Goal: Task Accomplishment & Management: Complete application form

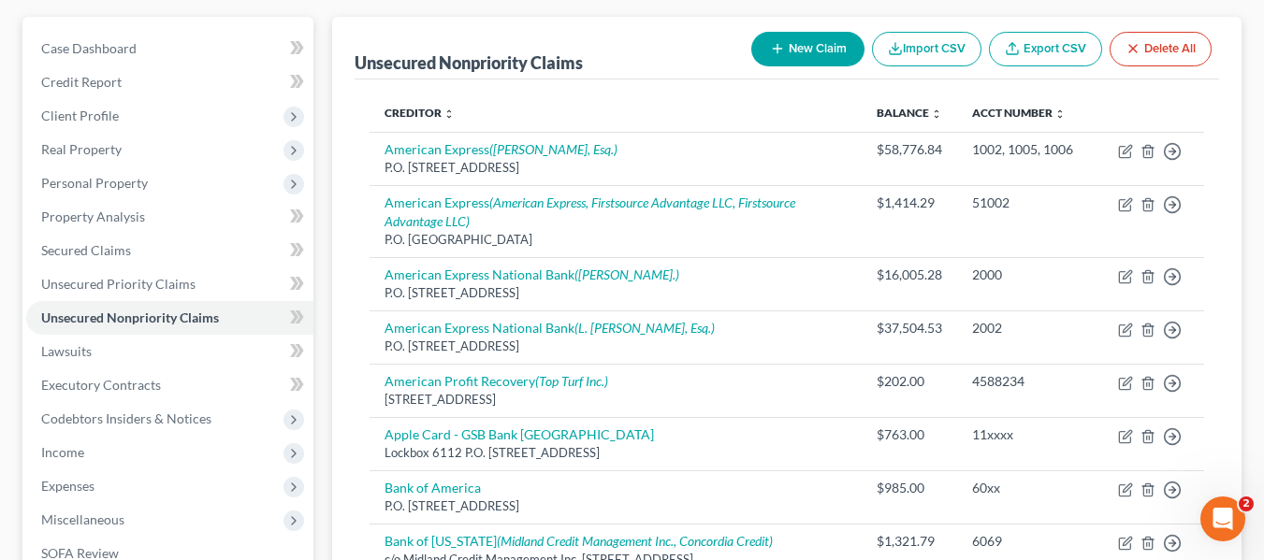
scroll to position [125, 0]
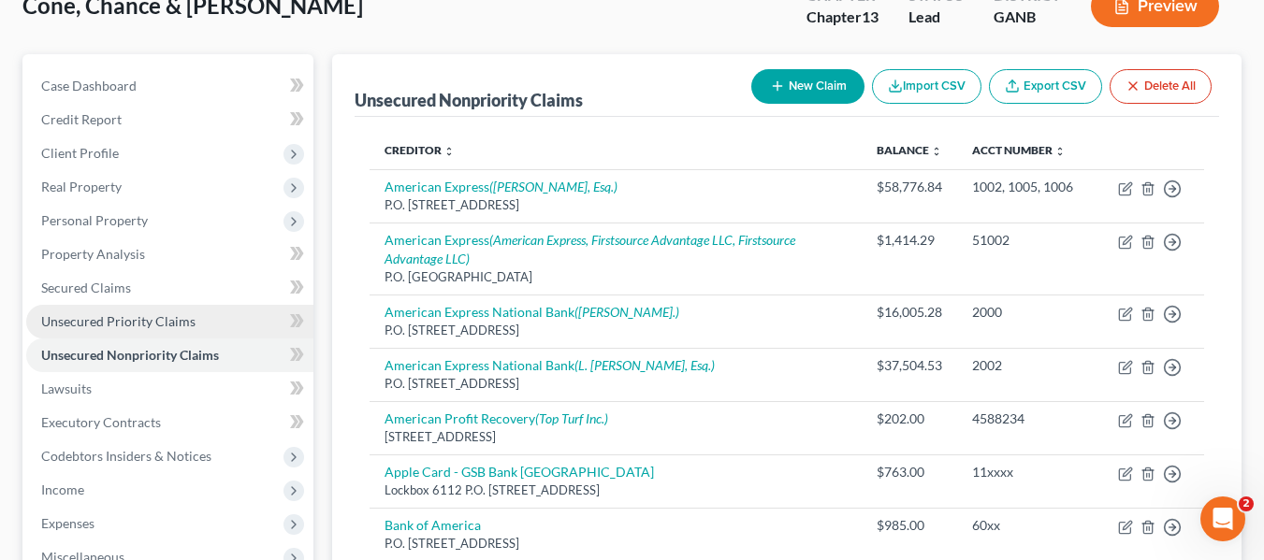
click at [148, 321] on span "Unsecured Priority Claims" at bounding box center [118, 321] width 154 height 16
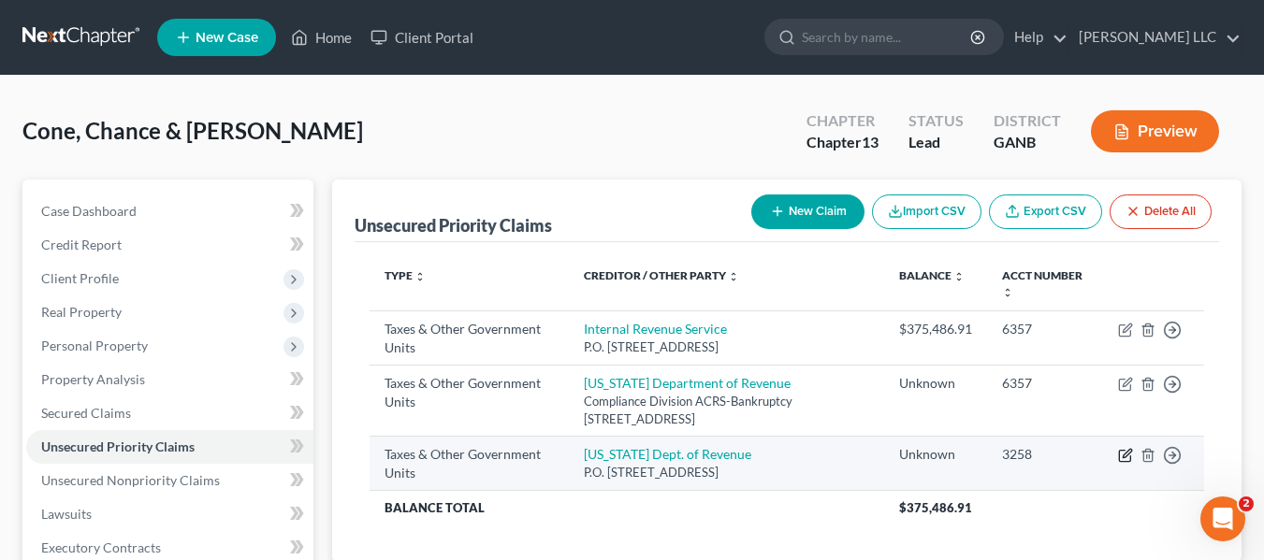
click at [1124, 456] on icon "button" at bounding box center [1125, 455] width 15 height 15
select select "2"
select select "0"
select select "2"
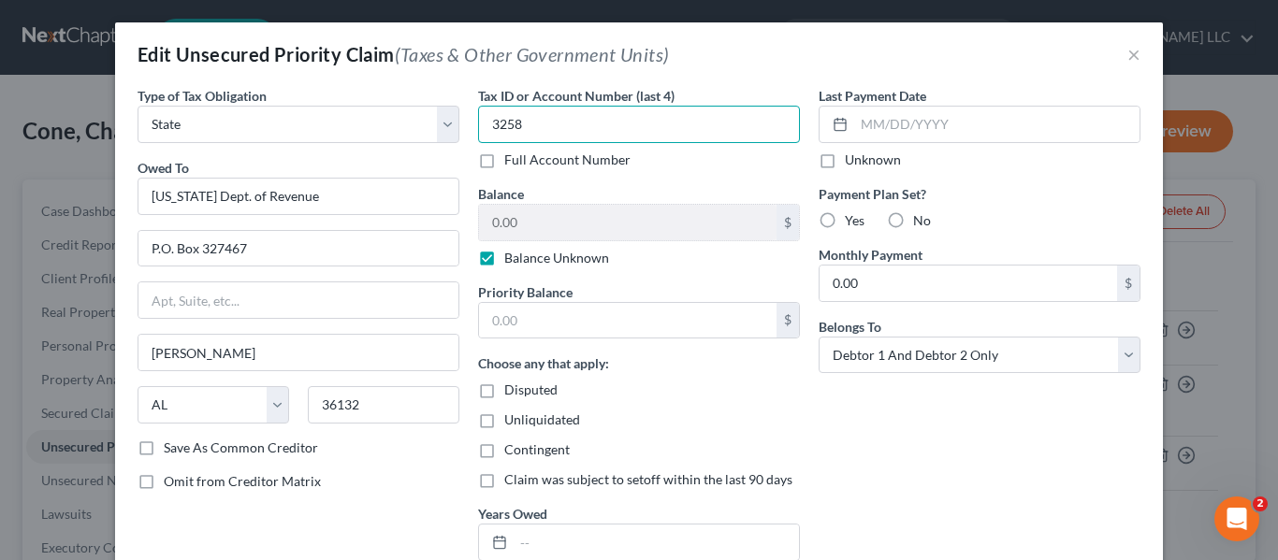
click at [561, 134] on input "3258" at bounding box center [639, 124] width 322 height 37
type input "3"
type input "6357"
click at [504, 260] on label "Balance Unknown" at bounding box center [556, 258] width 105 height 19
click at [512, 260] on input "Balance Unknown" at bounding box center [518, 255] width 12 height 12
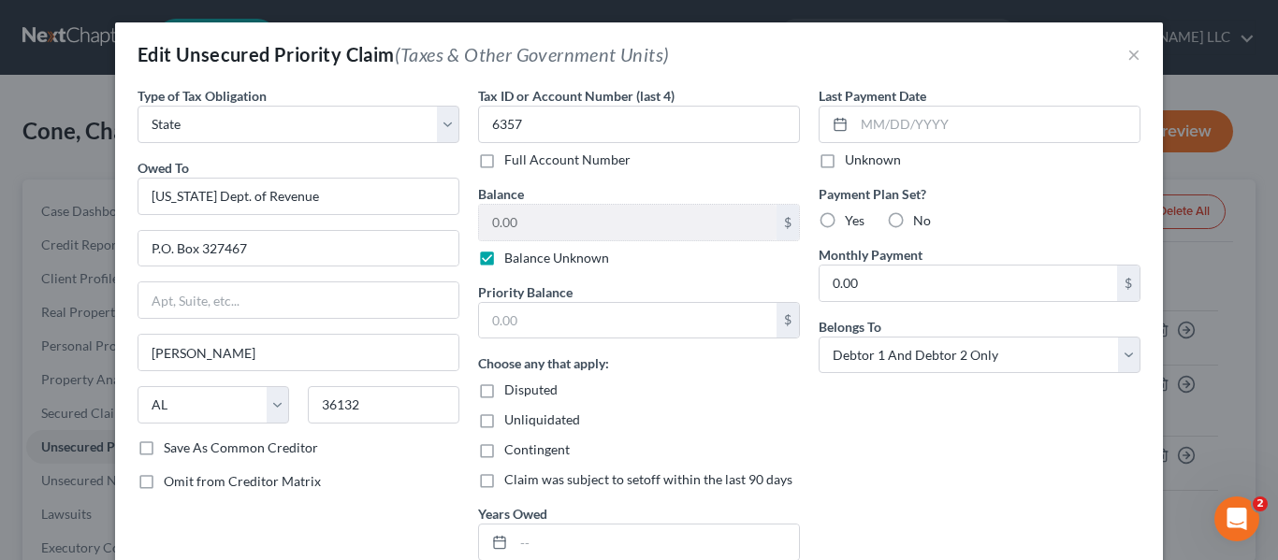
checkbox input "false"
click at [541, 230] on input "0.00" at bounding box center [627, 223] width 297 height 36
type input "204.30"
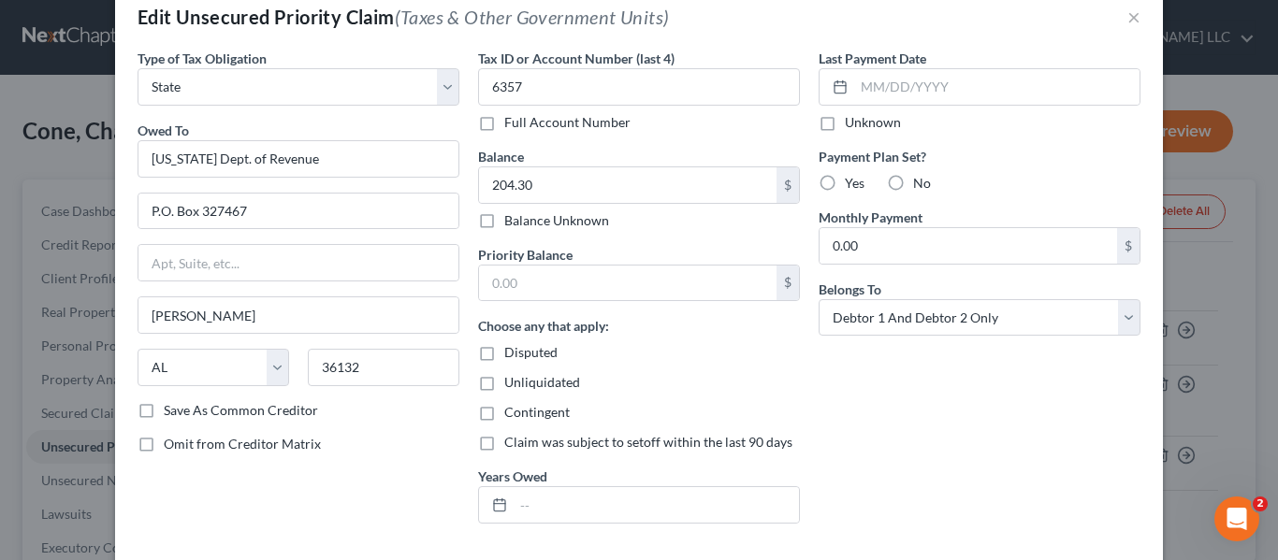
scroll to position [187, 0]
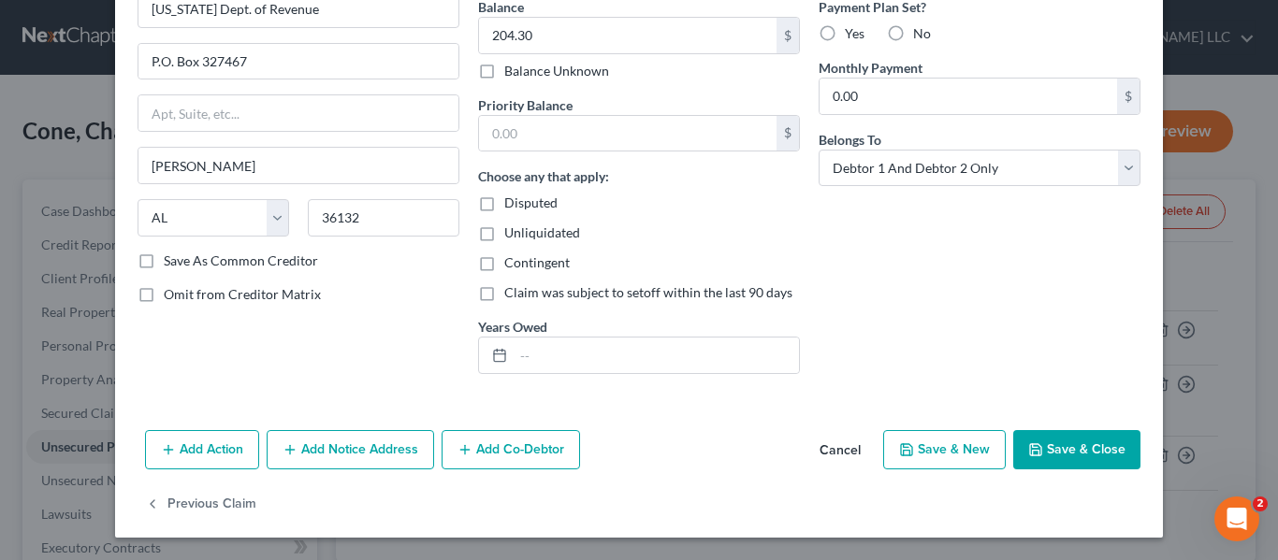
click at [1090, 442] on button "Save & Close" at bounding box center [1076, 449] width 127 height 39
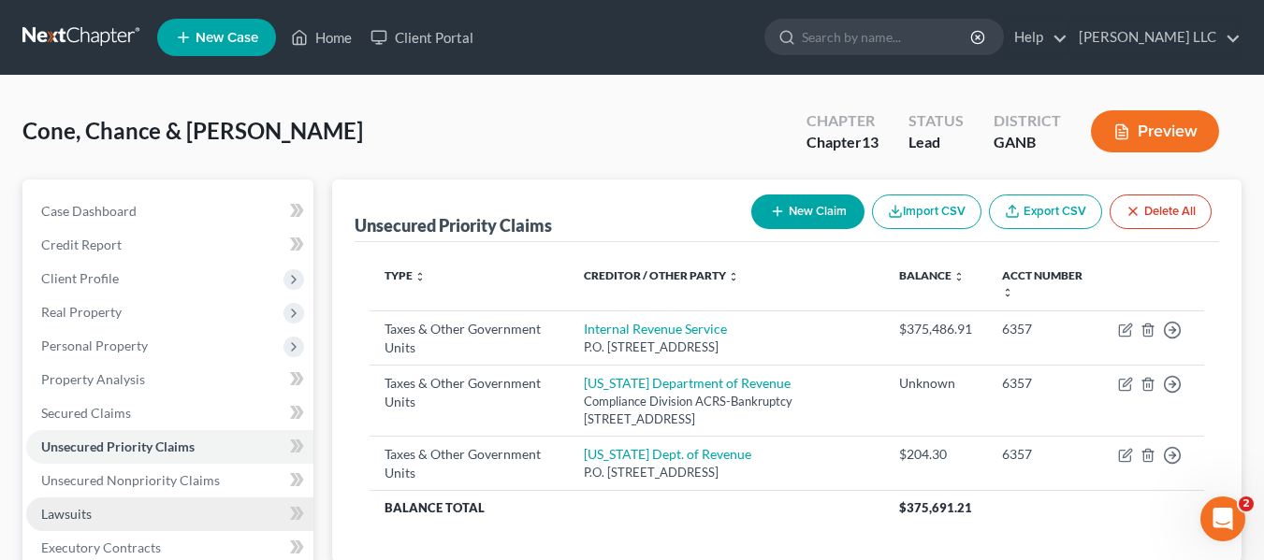
click at [84, 516] on span "Lawsuits" at bounding box center [66, 514] width 51 height 16
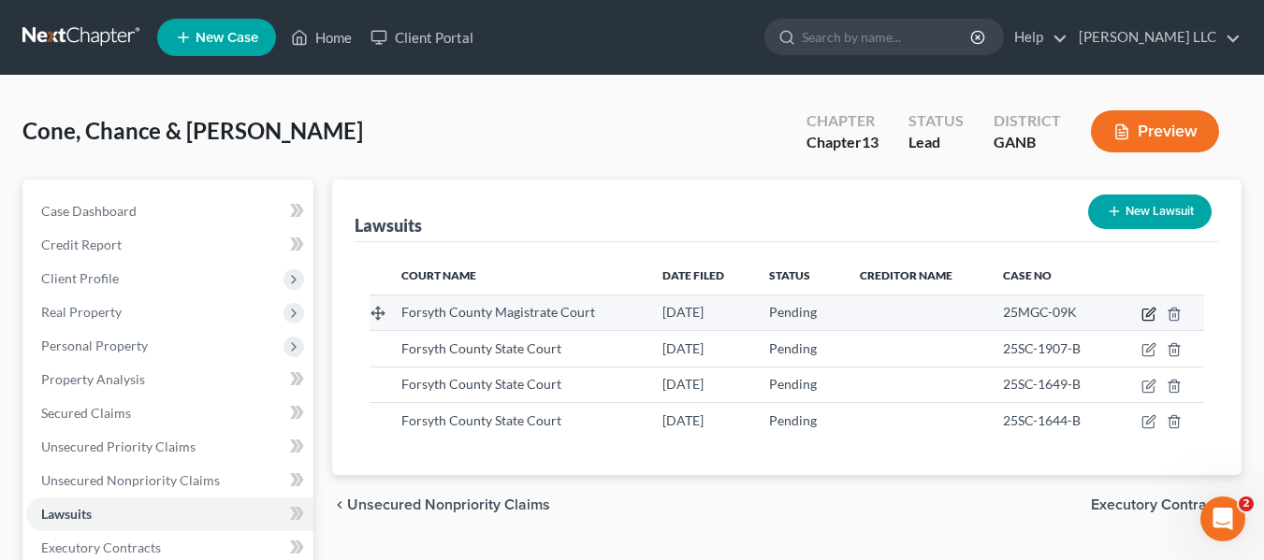
click at [1150, 319] on icon "button" at bounding box center [1148, 314] width 15 height 15
select select "10"
select select "0"
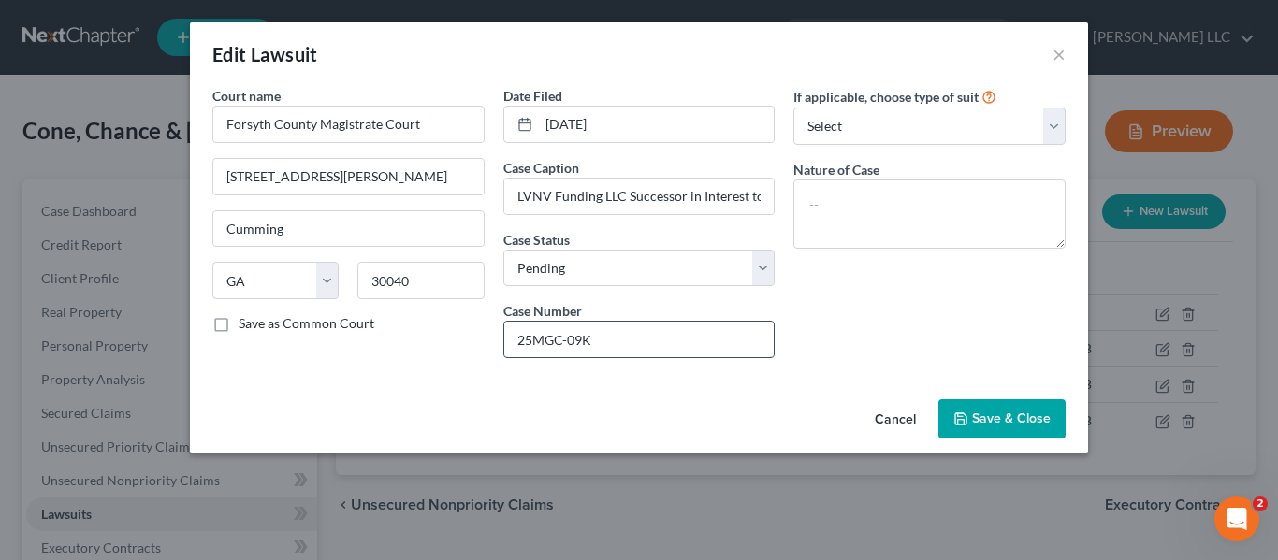
click at [610, 326] on input "25MGC-09K" at bounding box center [639, 340] width 270 height 36
type input "25MGC-0902"
click at [975, 420] on span "Save & Close" at bounding box center [1011, 419] width 79 height 16
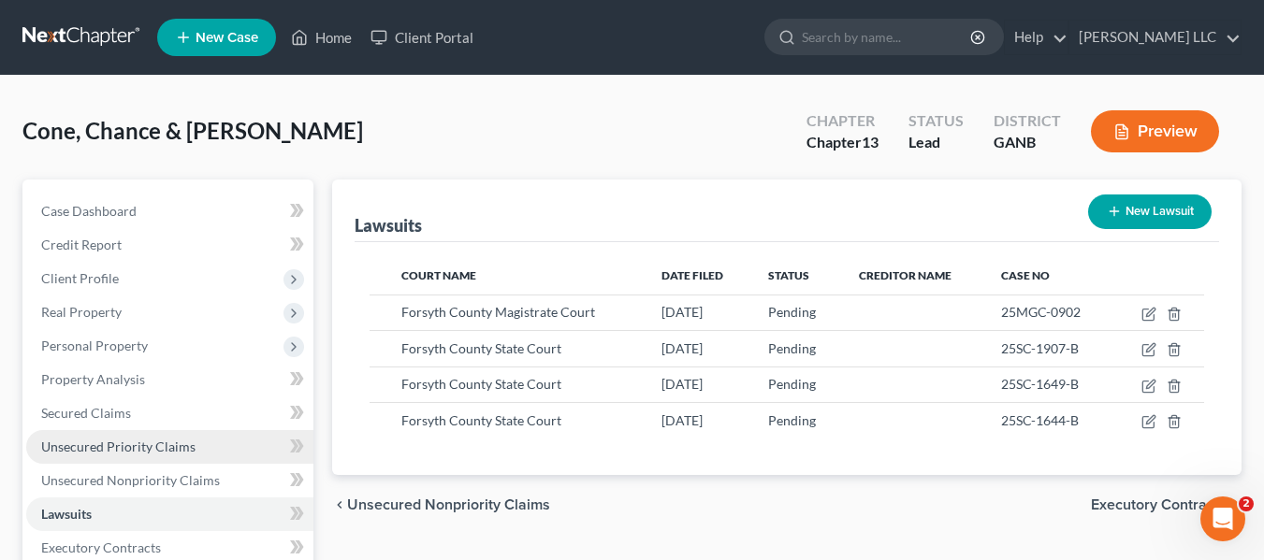
click at [158, 435] on link "Unsecured Priority Claims" at bounding box center [169, 447] width 287 height 34
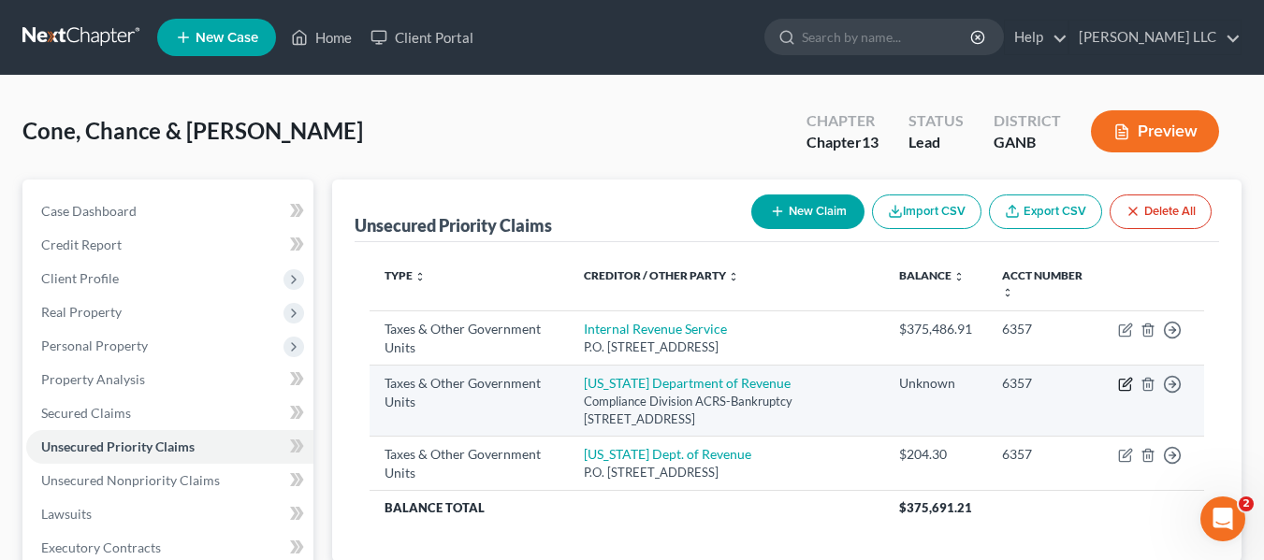
click at [1122, 391] on icon "button" at bounding box center [1124, 385] width 11 height 11
select select "2"
select select "10"
select select "1"
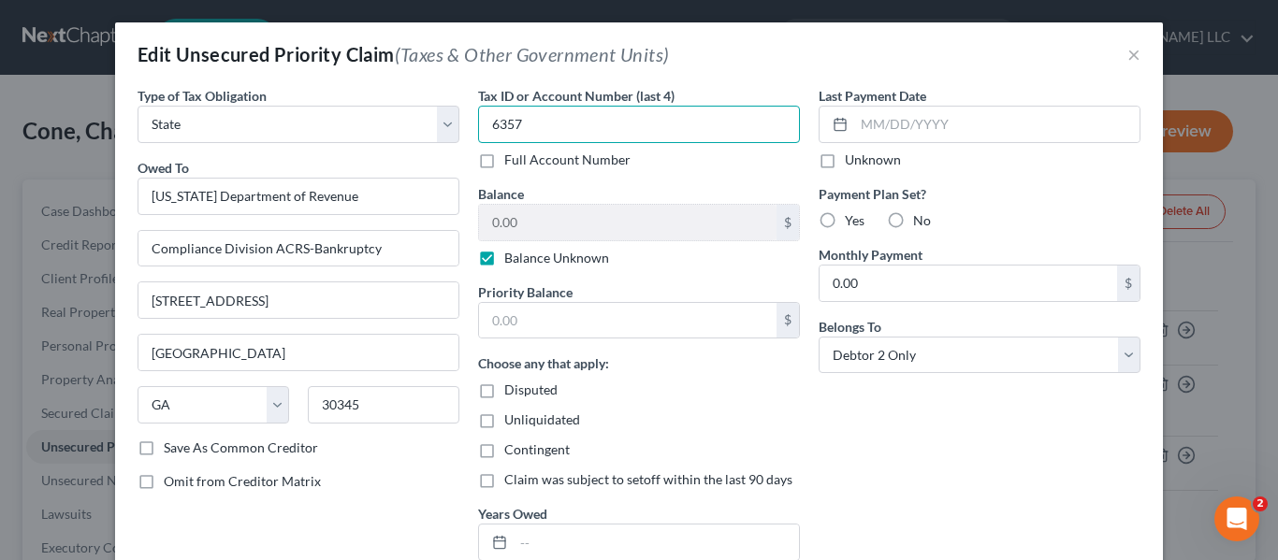
click at [546, 127] on input "6357" at bounding box center [639, 124] width 322 height 37
type input "6"
type input "3258"
click at [504, 263] on label "Balance Unknown" at bounding box center [556, 258] width 105 height 19
click at [512, 261] on input "Balance Unknown" at bounding box center [518, 255] width 12 height 12
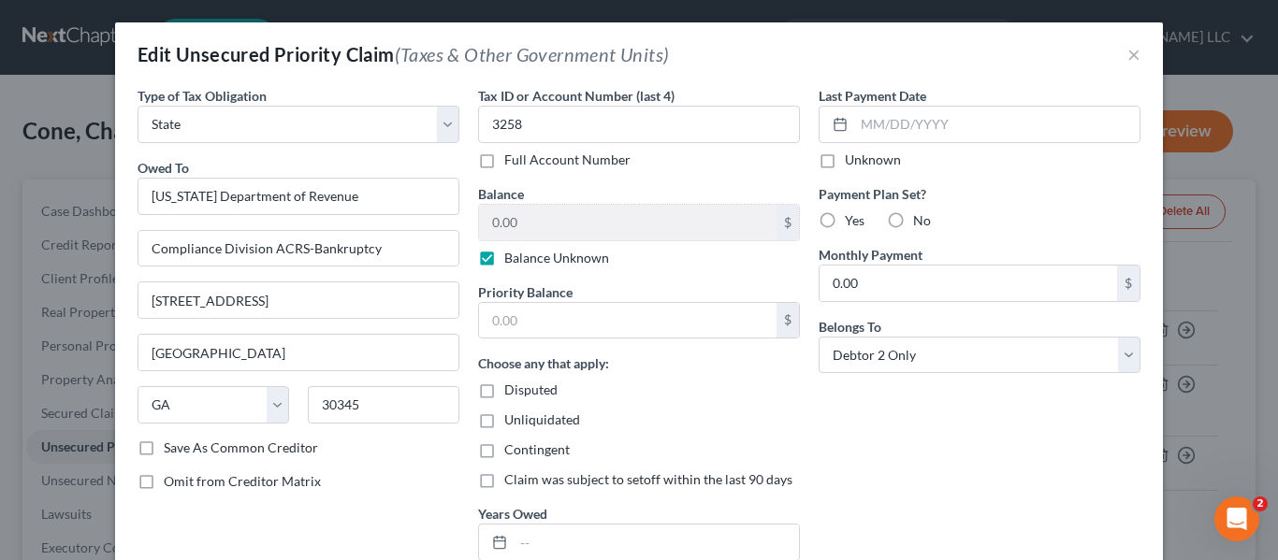
checkbox input "false"
click at [547, 229] on input "0.00" at bounding box center [627, 223] width 297 height 36
type input "15,715.07"
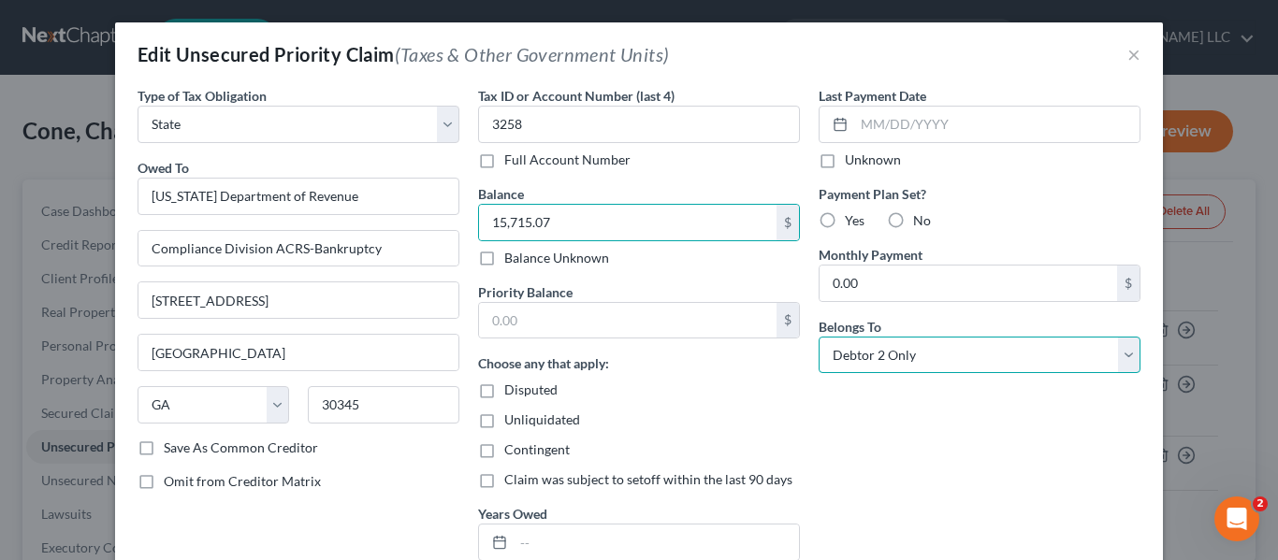
click at [1125, 353] on select "Select Debtor 1 Only Debtor 2 Only Debtor 1 And Debtor 2 Only At Least One Of T…" at bounding box center [980, 355] width 322 height 37
select select "2"
click at [819, 337] on select "Select Debtor 1 Only Debtor 2 Only Debtor 1 And Debtor 2 Only At Least One Of T…" at bounding box center [980, 355] width 322 height 37
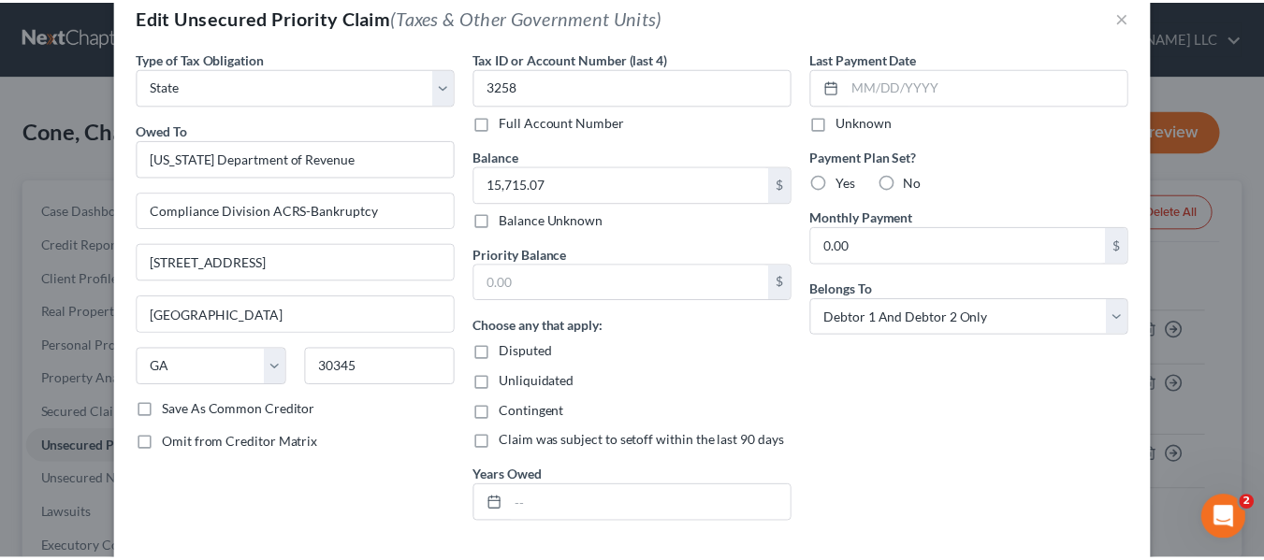
scroll to position [187, 0]
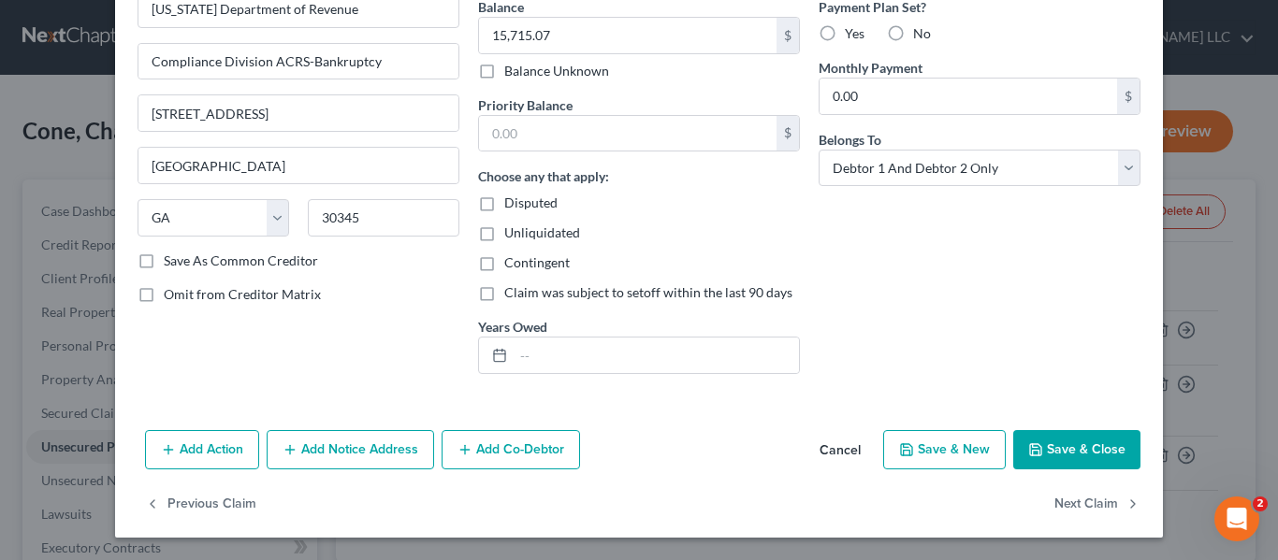
click at [1095, 436] on button "Save & Close" at bounding box center [1076, 449] width 127 height 39
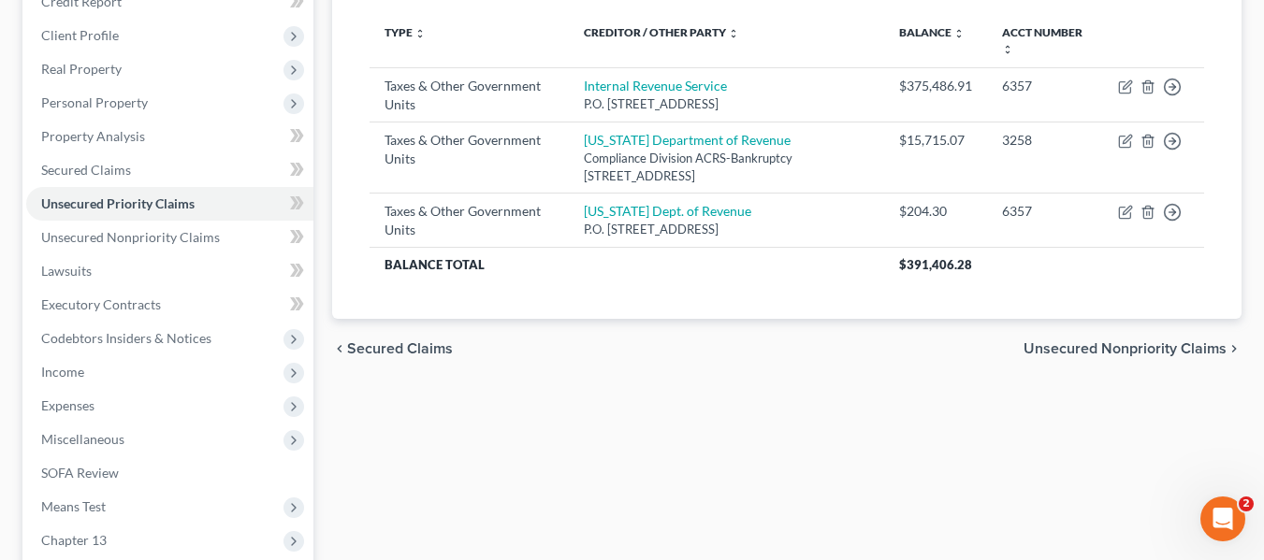
scroll to position [206, 0]
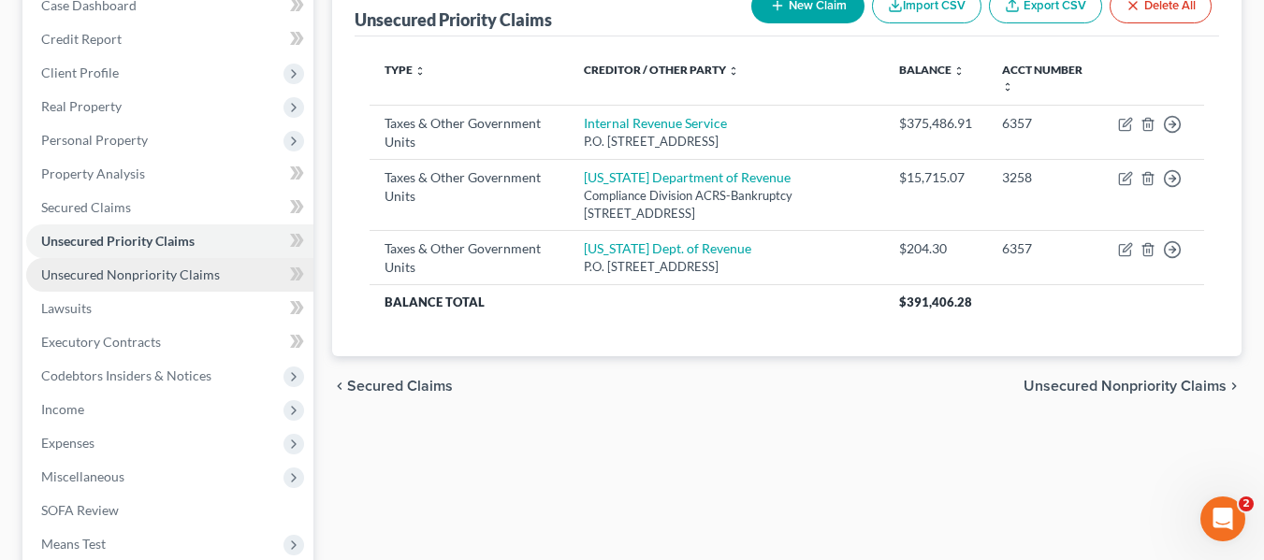
click at [210, 283] on link "Unsecured Nonpriority Claims" at bounding box center [169, 275] width 287 height 34
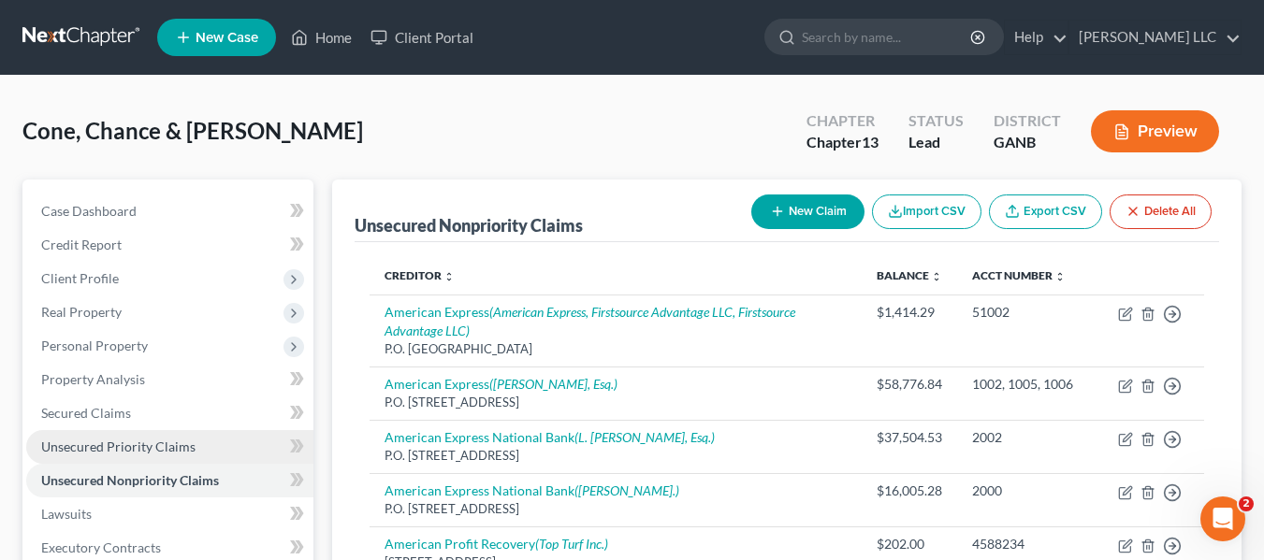
click at [169, 448] on span "Unsecured Priority Claims" at bounding box center [118, 447] width 154 height 16
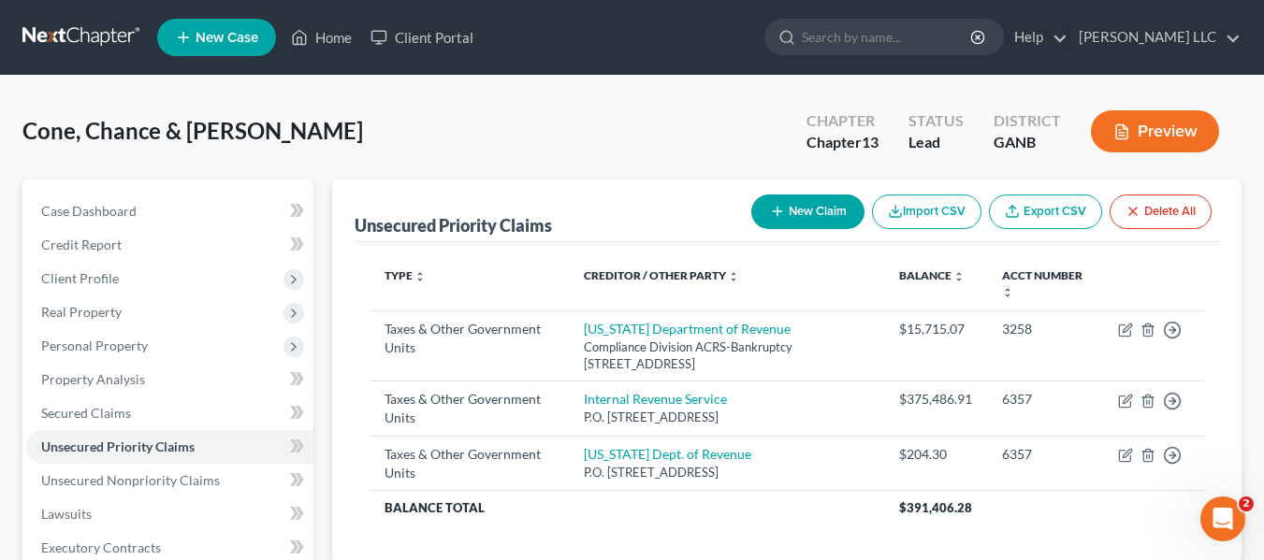
drag, startPoint x: 1130, startPoint y: 400, endPoint x: 694, endPoint y: 142, distance: 506.6
click at [694, 142] on div "Cone, Chance & [PERSON_NAME] Upgraded Chapter Chapter 13 Status Lead District G…" at bounding box center [631, 138] width 1219 height 81
click at [839, 210] on button "New Claim" at bounding box center [807, 212] width 113 height 35
select select "2"
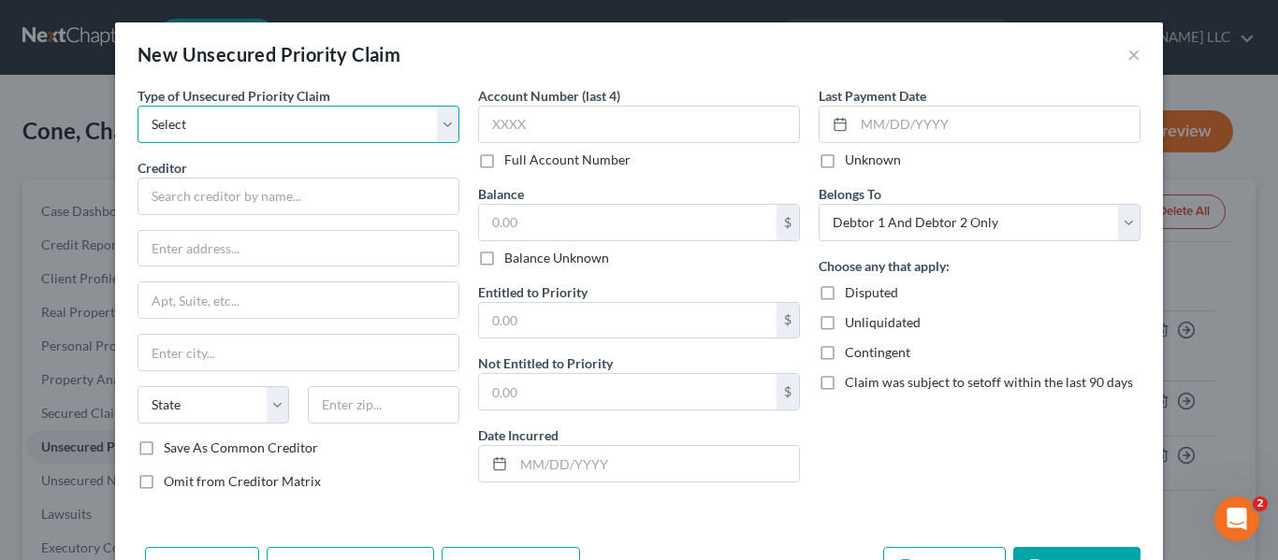
click at [445, 131] on select "Select Taxes & Other Government Units Domestic Support Obligations Extensions o…" at bounding box center [299, 124] width 322 height 37
select select "0"
click at [138, 106] on select "Select Taxes & Other Government Units Domestic Support Obligations Extensions o…" at bounding box center [299, 124] width 322 height 37
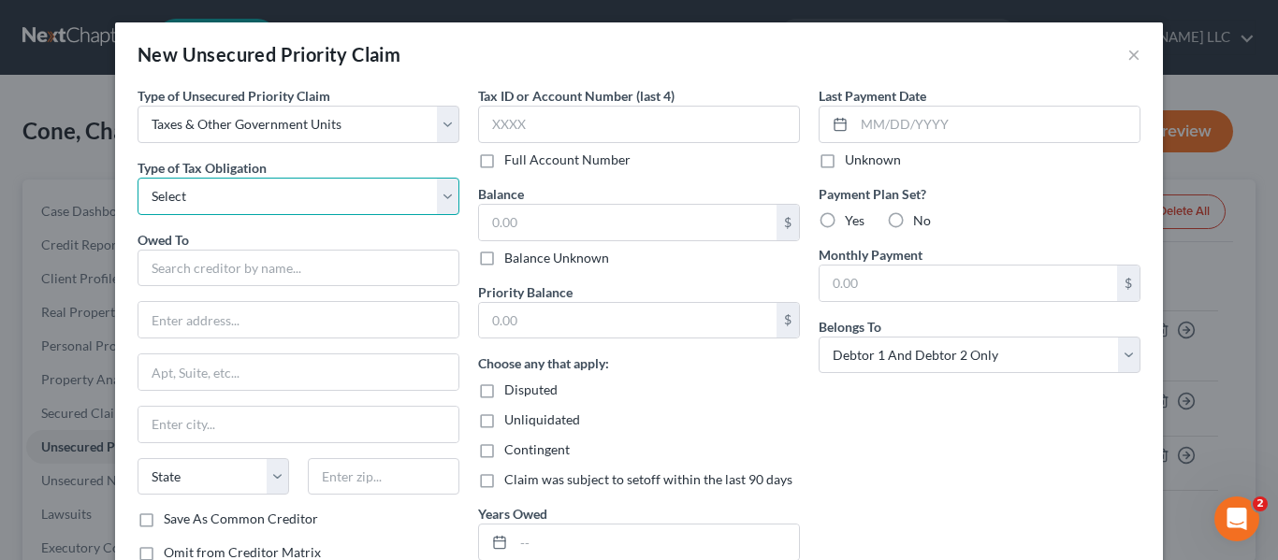
drag, startPoint x: 444, startPoint y: 196, endPoint x: 437, endPoint y: 204, distance: 11.3
click at [437, 204] on select "Select Federal City State Franchise Tax Board Other" at bounding box center [299, 196] width 322 height 37
select select "0"
click at [138, 178] on select "Select Federal City State Franchise Tax Board Other" at bounding box center [299, 196] width 322 height 37
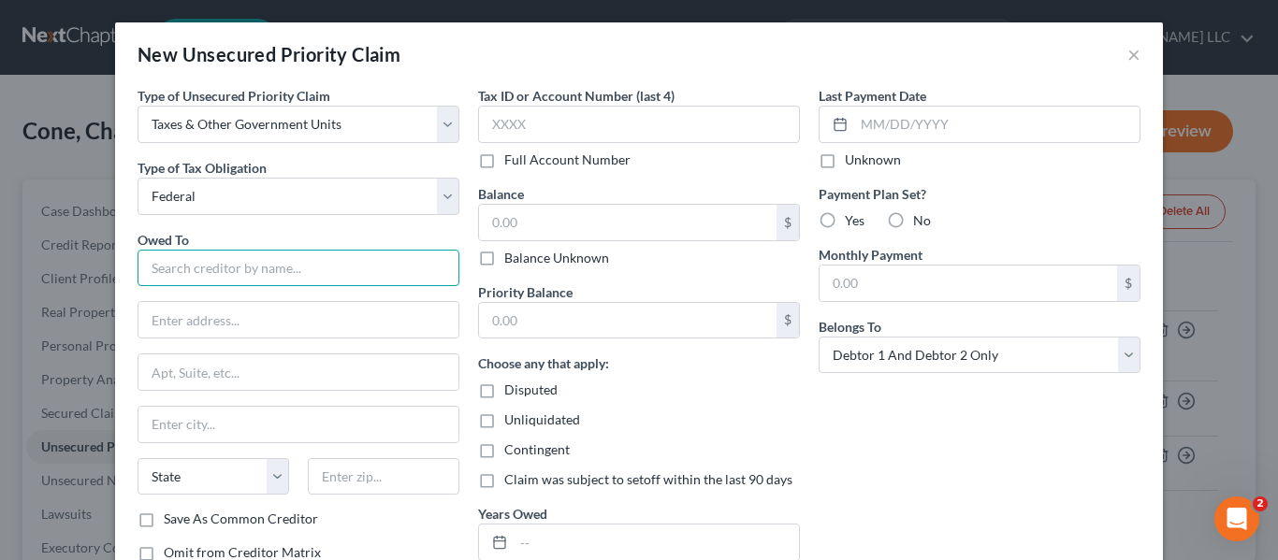
click at [321, 261] on input "text" at bounding box center [299, 268] width 322 height 37
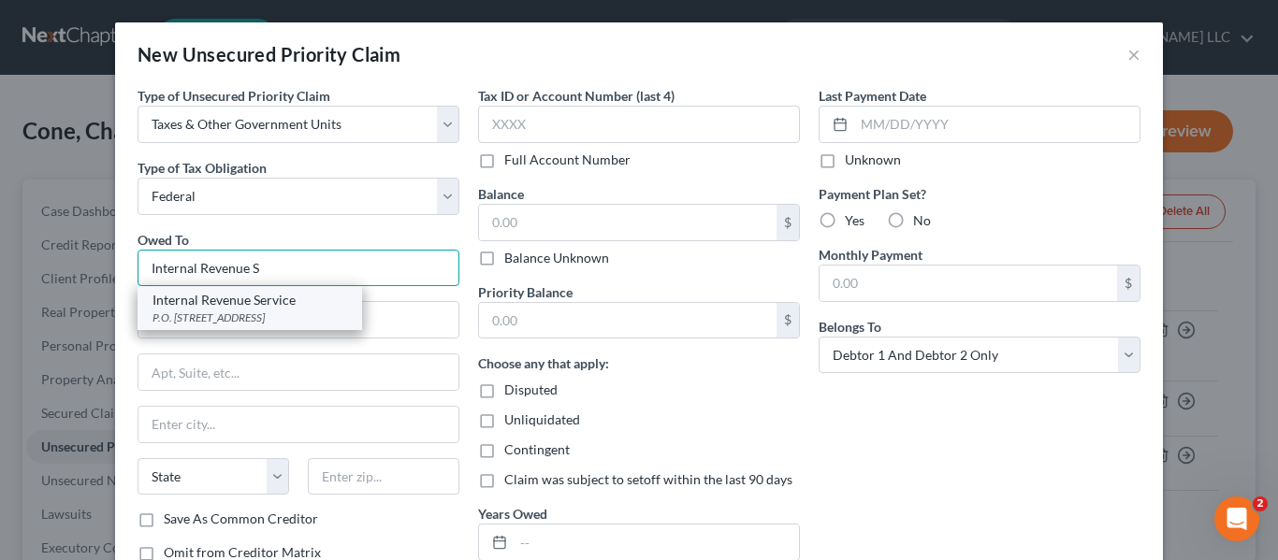
type input "Internal Revenue S"
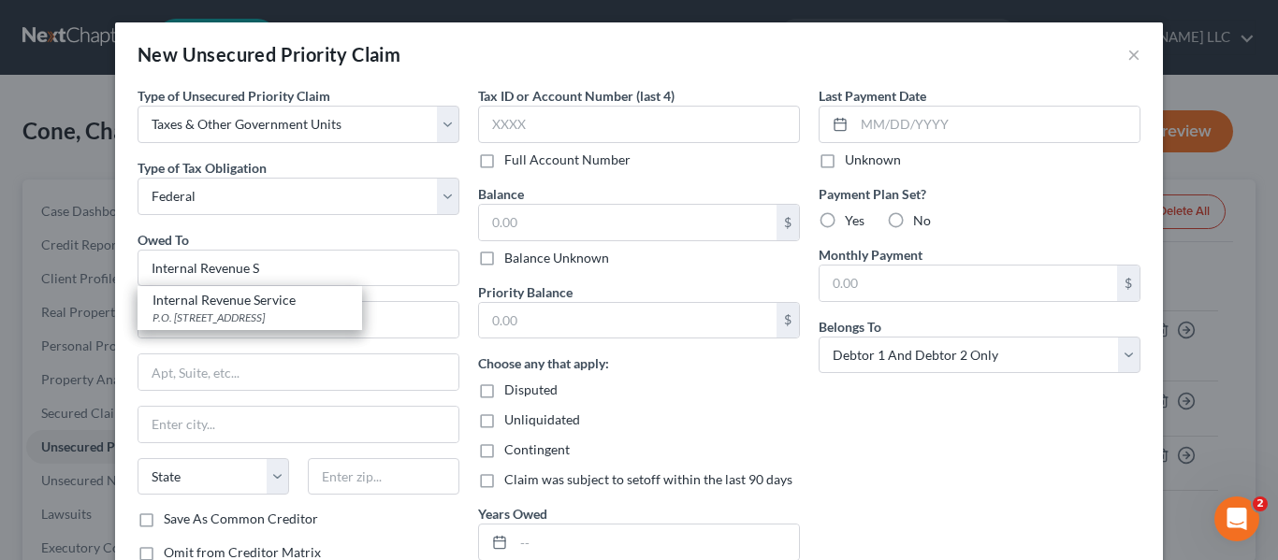
drag, startPoint x: 283, startPoint y: 312, endPoint x: 139, endPoint y: 517, distance: 249.9
drag, startPoint x: 139, startPoint y: 517, endPoint x: 596, endPoint y: 116, distance: 607.8
drag, startPoint x: 596, startPoint y: 116, endPoint x: 570, endPoint y: 127, distance: 28.5
click at [570, 127] on input "text" at bounding box center [639, 124] width 322 height 37
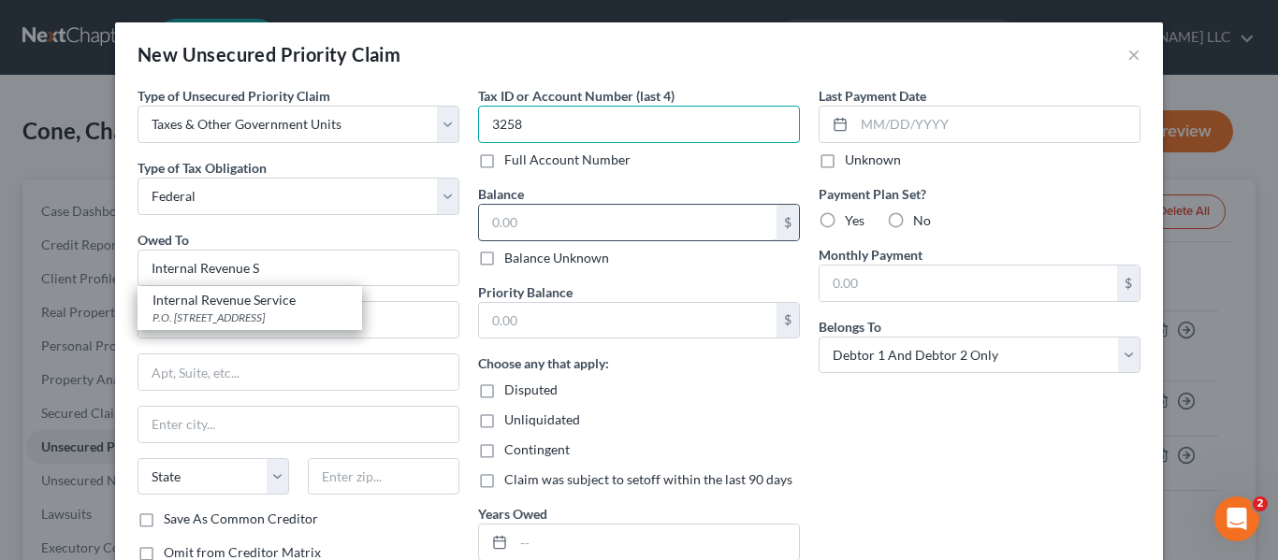
type input "3258"
click at [632, 225] on input "text" at bounding box center [627, 223] width 297 height 36
type input "101,266.64"
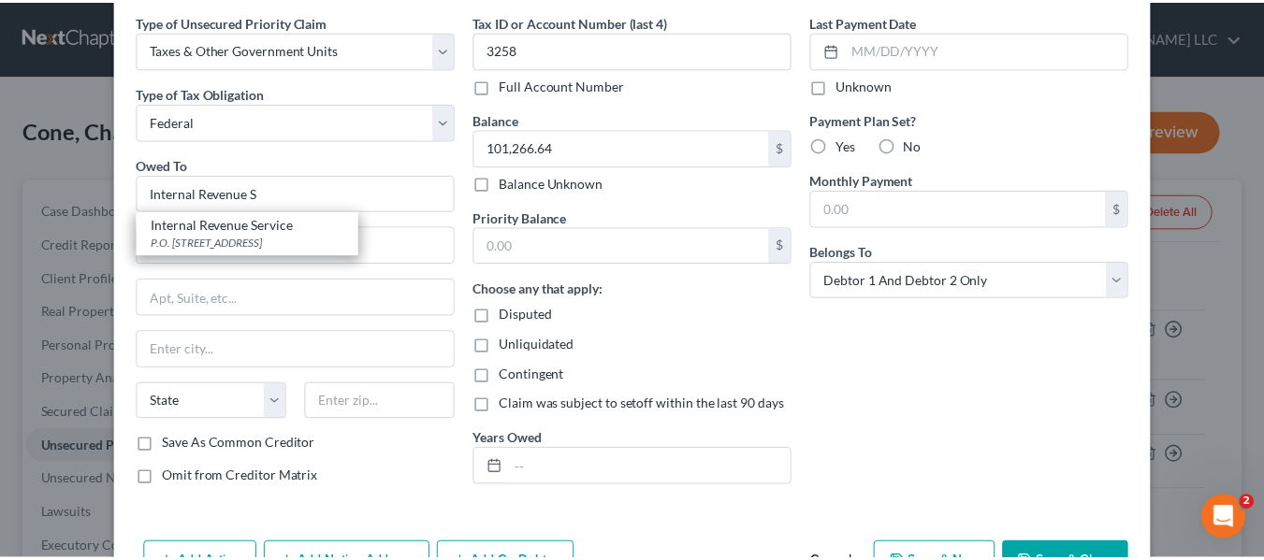
scroll to position [135, 0]
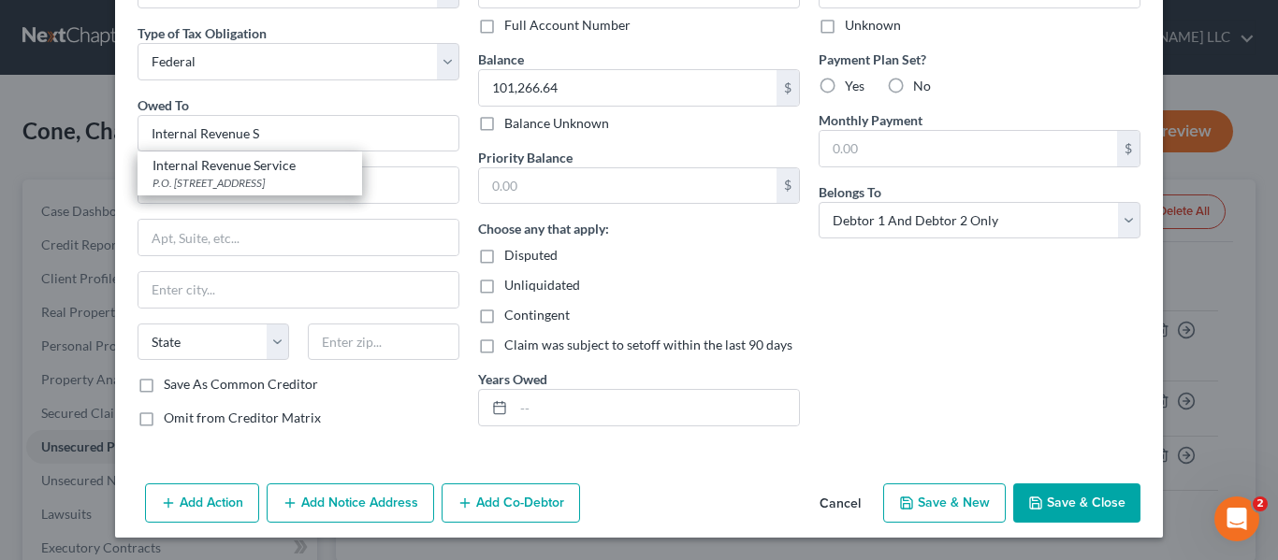
click at [1094, 495] on button "Save & Close" at bounding box center [1076, 503] width 127 height 39
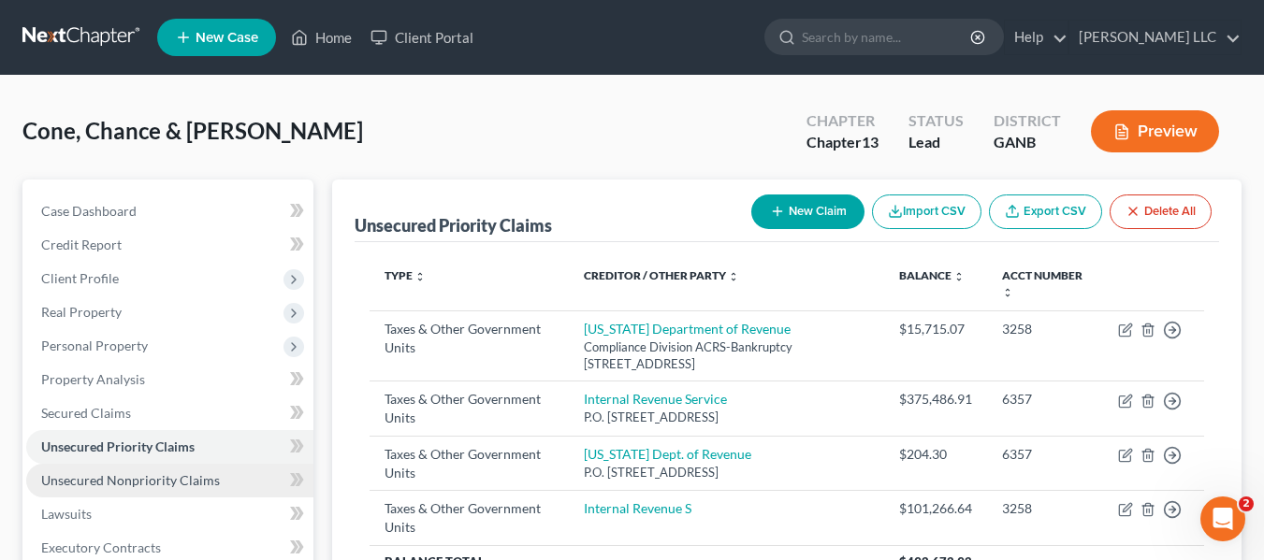
click at [144, 477] on span "Unsecured Nonpriority Claims" at bounding box center [130, 480] width 179 height 16
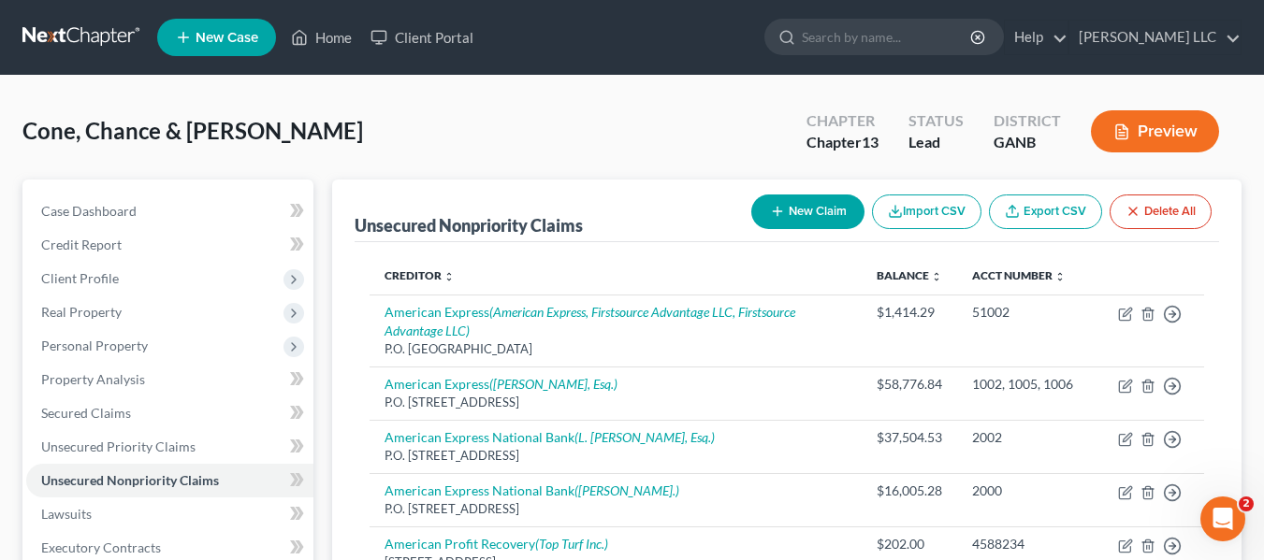
click at [816, 211] on button "New Claim" at bounding box center [807, 212] width 113 height 35
select select "2"
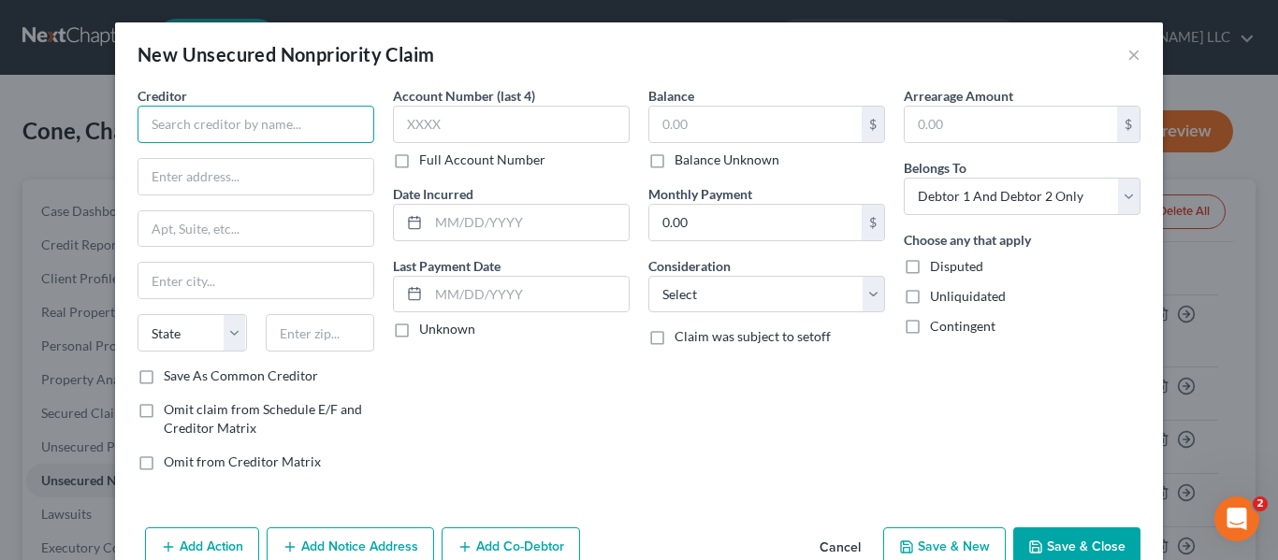
click at [337, 123] on input "text" at bounding box center [256, 124] width 237 height 37
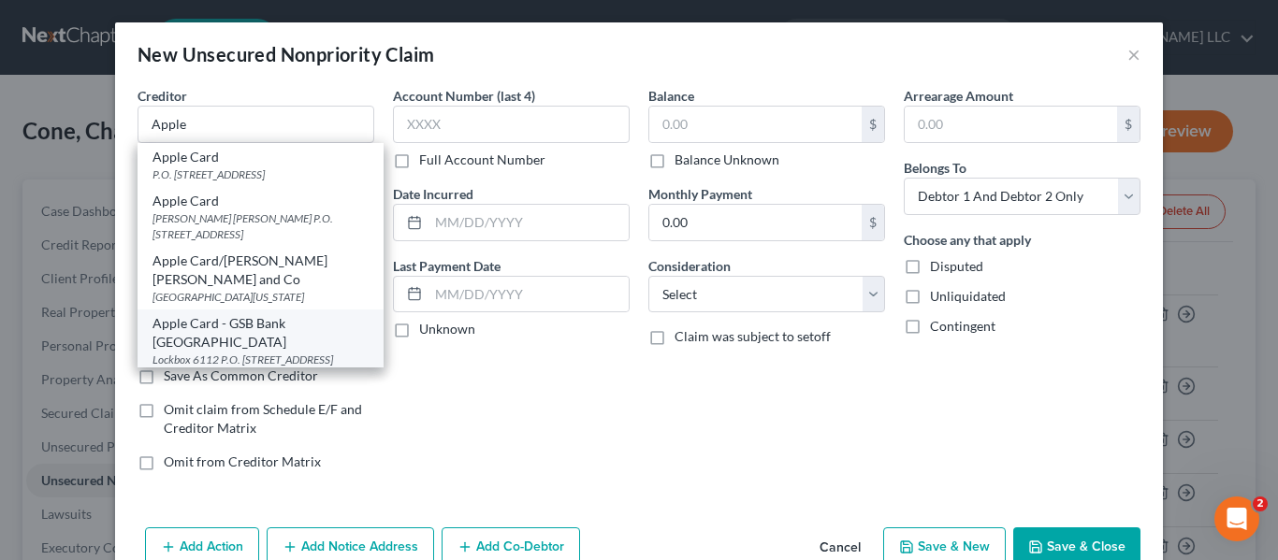
click at [259, 352] on div "Lockbox 6112 P.O. [STREET_ADDRESS]" at bounding box center [260, 360] width 216 height 16
type input "Apple Card - GSB Bank [GEOGRAPHIC_DATA]"
type input "Lockbox 6112"
type input "P.O. Box 7247"
type input "[GEOGRAPHIC_DATA]"
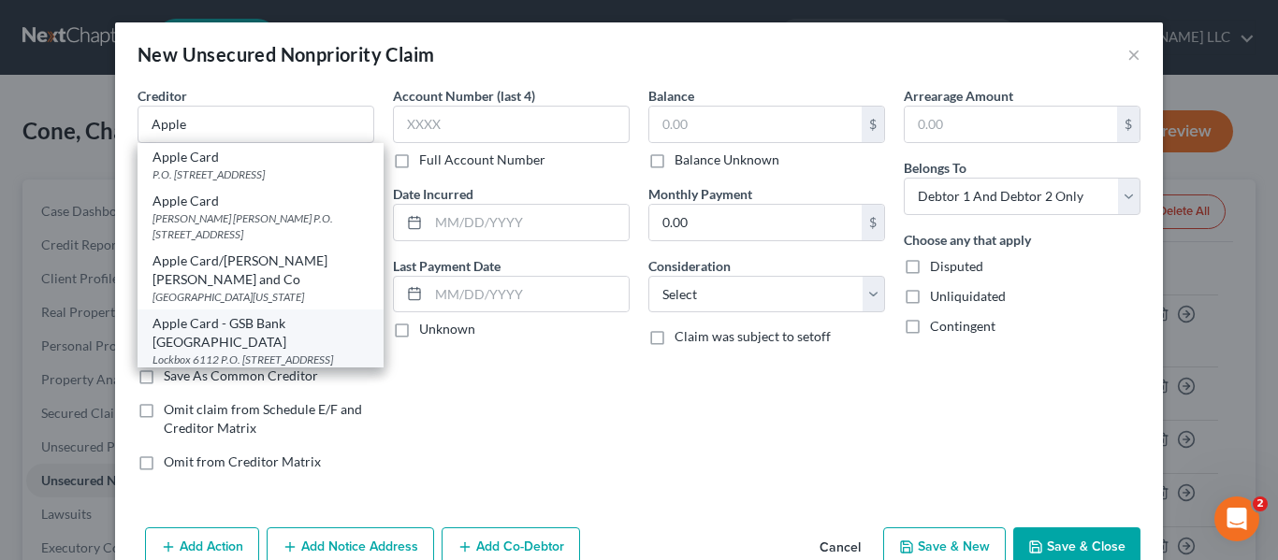
select select "39"
type input "19170"
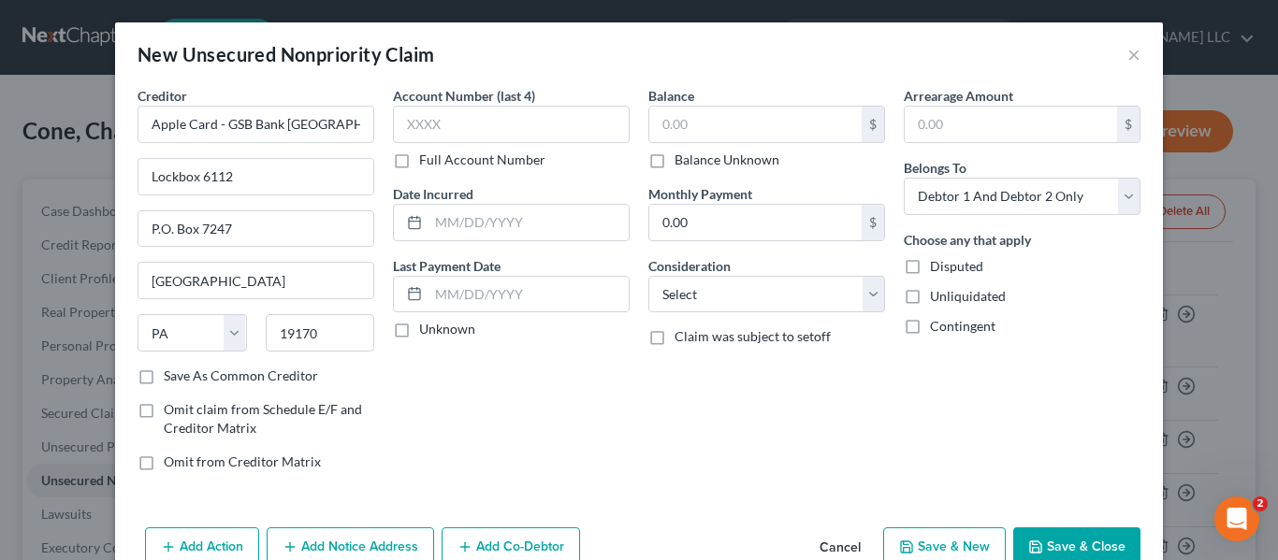
click at [164, 378] on label "Save As Common Creditor" at bounding box center [241, 376] width 154 height 19
click at [171, 378] on input "Save As Common Creditor" at bounding box center [177, 373] width 12 height 12
checkbox input "true"
click at [505, 133] on input "text" at bounding box center [511, 124] width 237 height 37
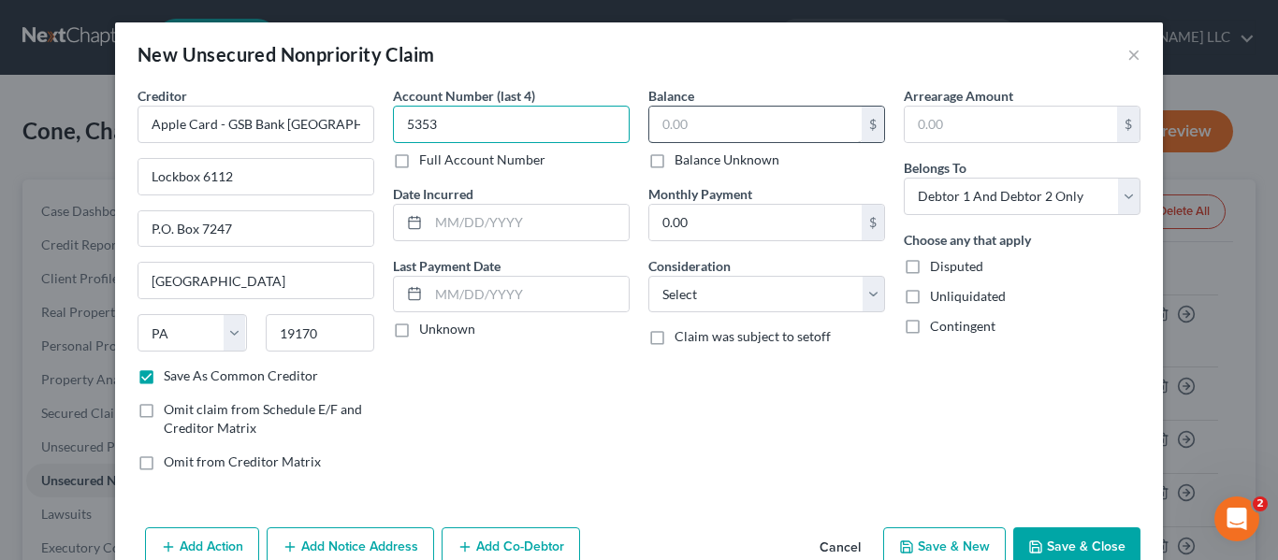
type input "5353"
click at [708, 133] on input "text" at bounding box center [755, 125] width 212 height 36
type input "17,310.00"
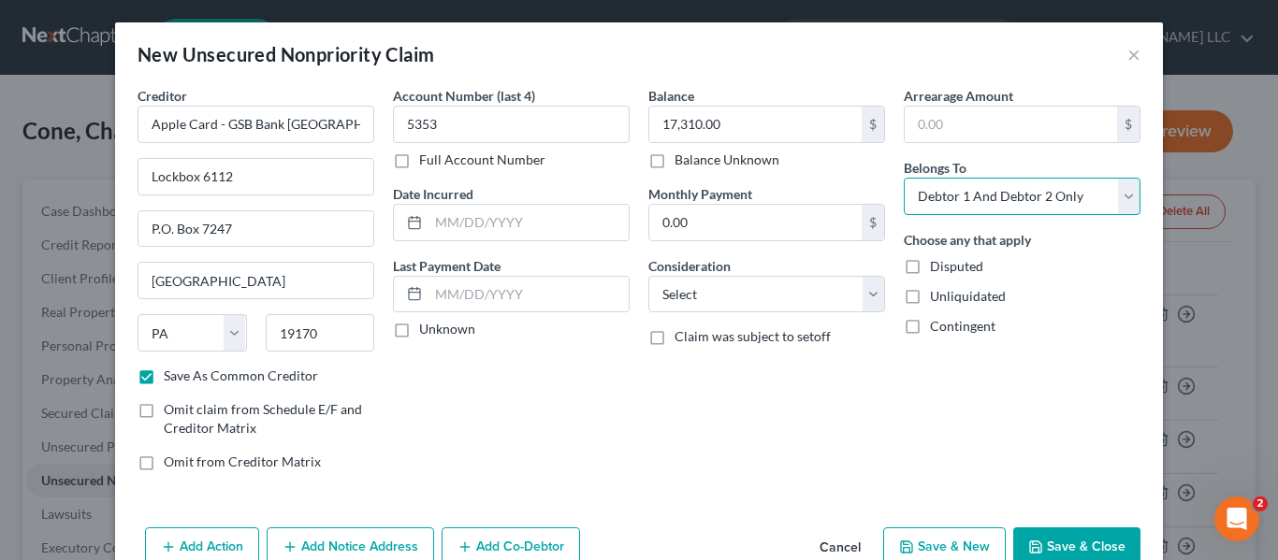
click at [1122, 196] on select "Select Debtor 1 Only Debtor 2 Only Debtor 1 And Debtor 2 Only At Least One Of T…" at bounding box center [1022, 196] width 237 height 37
select select "1"
click at [904, 178] on select "Select Debtor 1 Only Debtor 2 Only Debtor 1 And Debtor 2 Only At Least One Of T…" at bounding box center [1022, 196] width 237 height 37
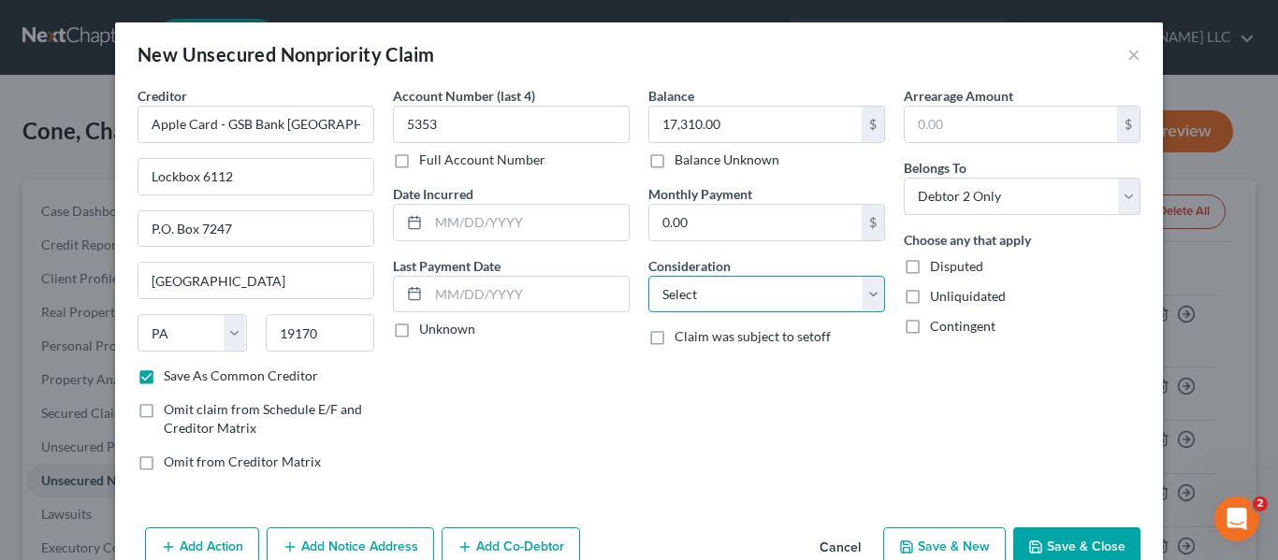
click at [867, 298] on select "Select Cable / Satellite Services Collection Agency Credit Card Debt Debt Couns…" at bounding box center [766, 294] width 237 height 37
select select "2"
click at [648, 276] on select "Select Cable / Satellite Services Collection Agency Credit Card Debt Debt Couns…" at bounding box center [766, 294] width 237 height 37
click at [1056, 537] on button "Save & Close" at bounding box center [1076, 547] width 127 height 39
checkbox input "false"
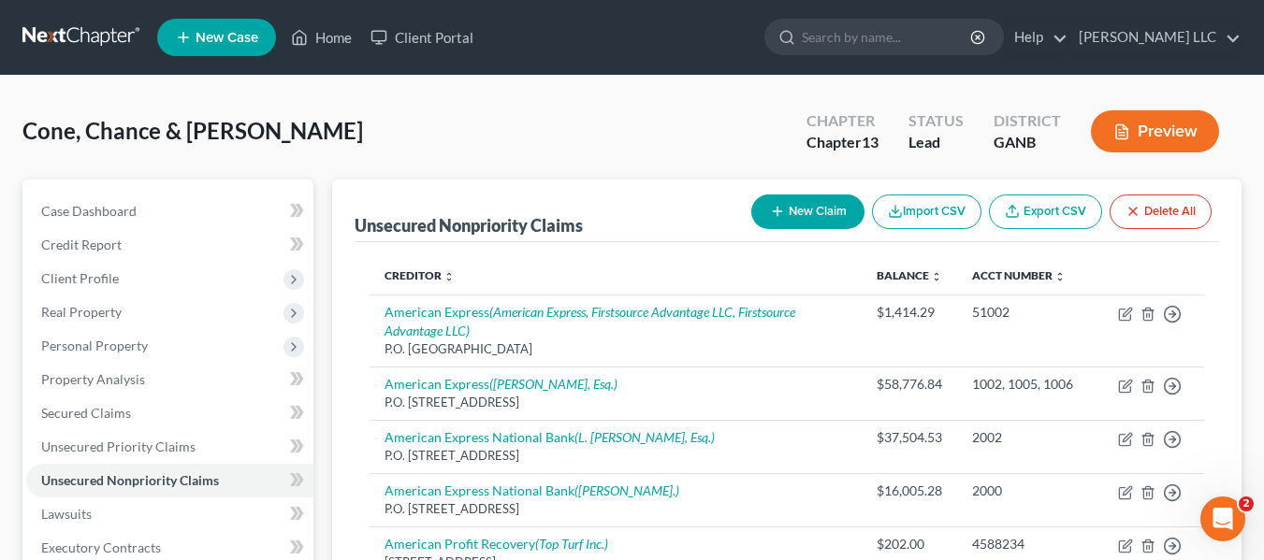
click at [801, 211] on button "New Claim" at bounding box center [807, 212] width 113 height 35
select select "2"
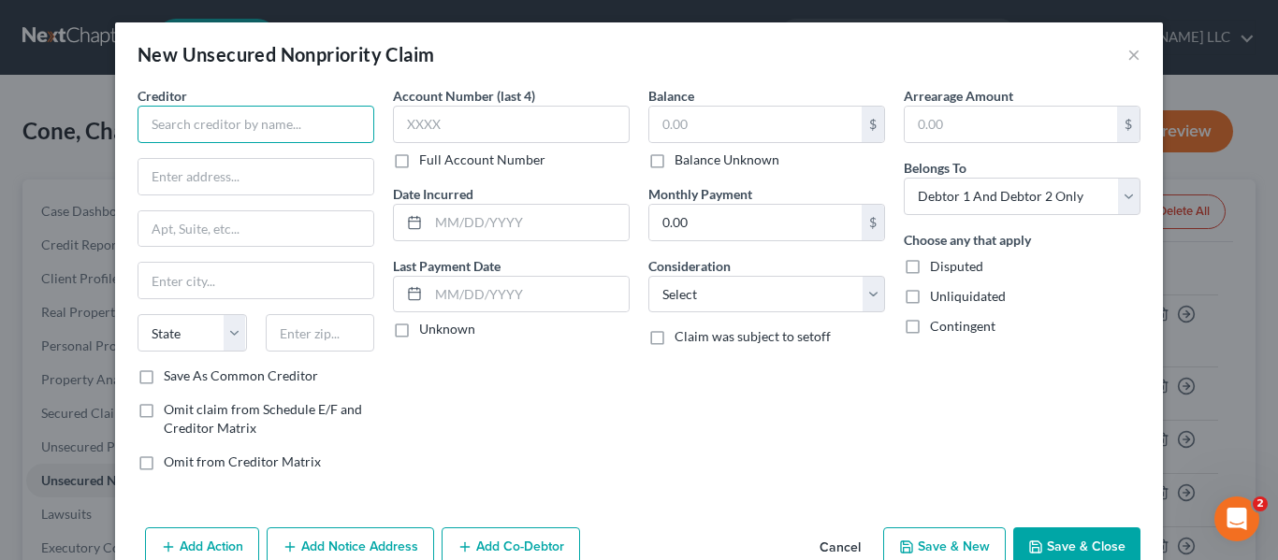
click at [246, 131] on input "text" at bounding box center [256, 124] width 237 height 37
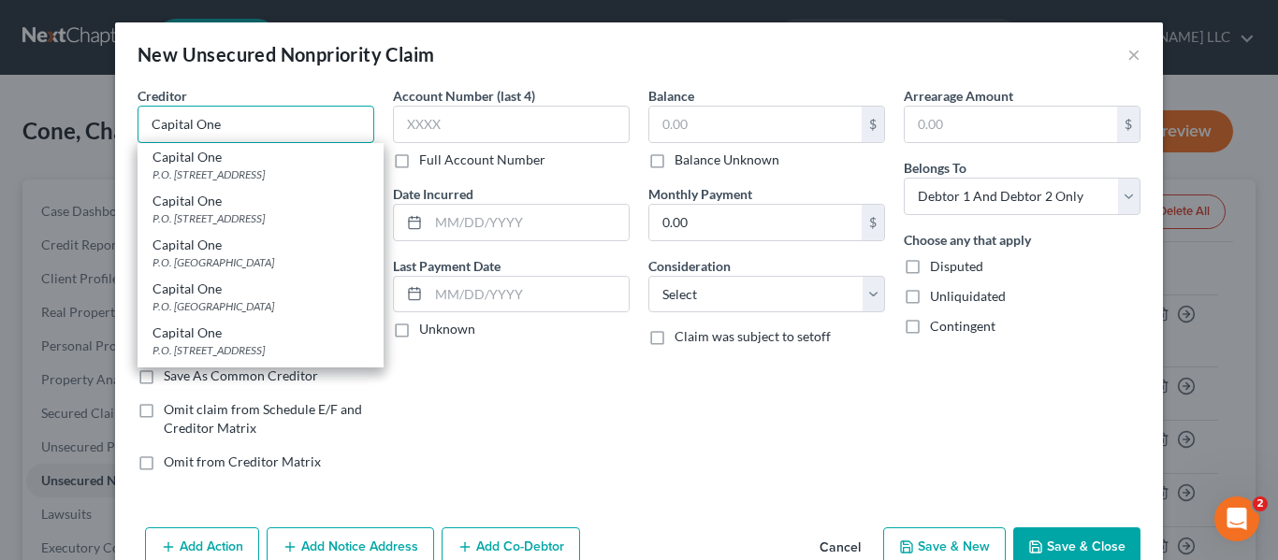
type input "Capital One"
click at [233, 158] on div "Capital One" at bounding box center [260, 157] width 216 height 19
type input "P.O. Box 30285"
type input "[GEOGRAPHIC_DATA]"
select select "46"
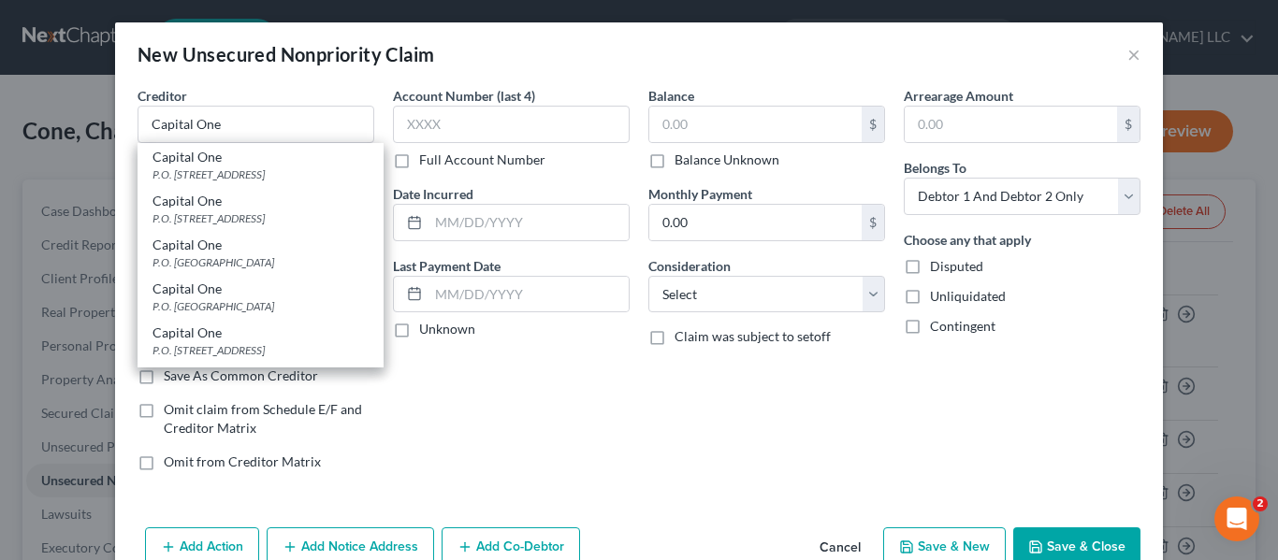
type input "84130"
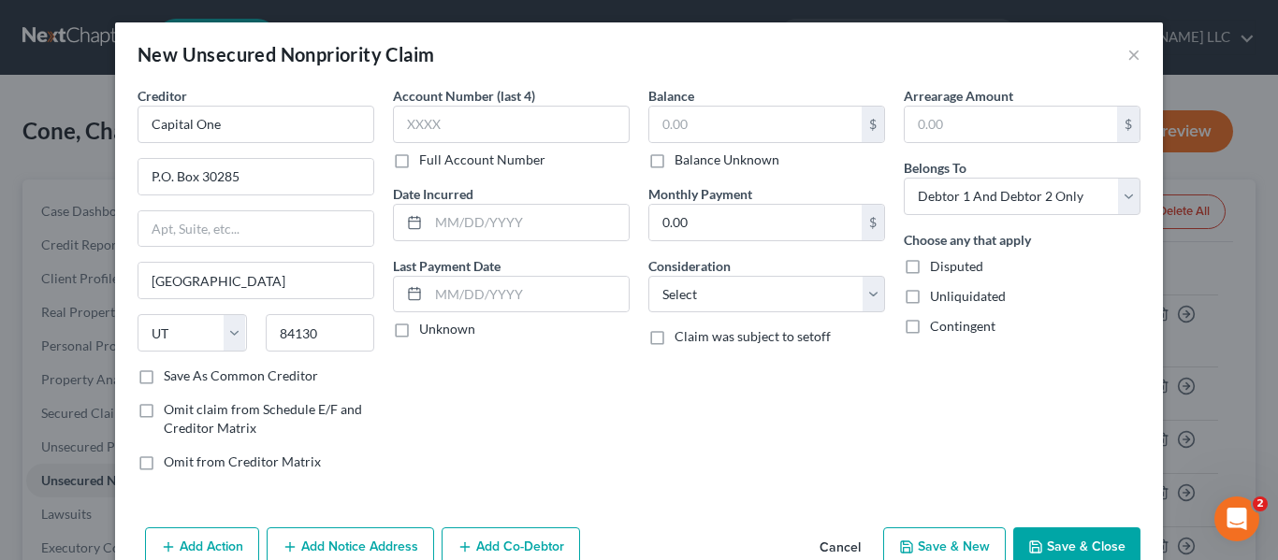
click at [164, 376] on label "Save As Common Creditor" at bounding box center [241, 376] width 154 height 19
click at [171, 376] on input "Save As Common Creditor" at bounding box center [177, 373] width 12 height 12
checkbox input "true"
click at [480, 123] on input "text" at bounding box center [511, 124] width 237 height 37
type input "1081"
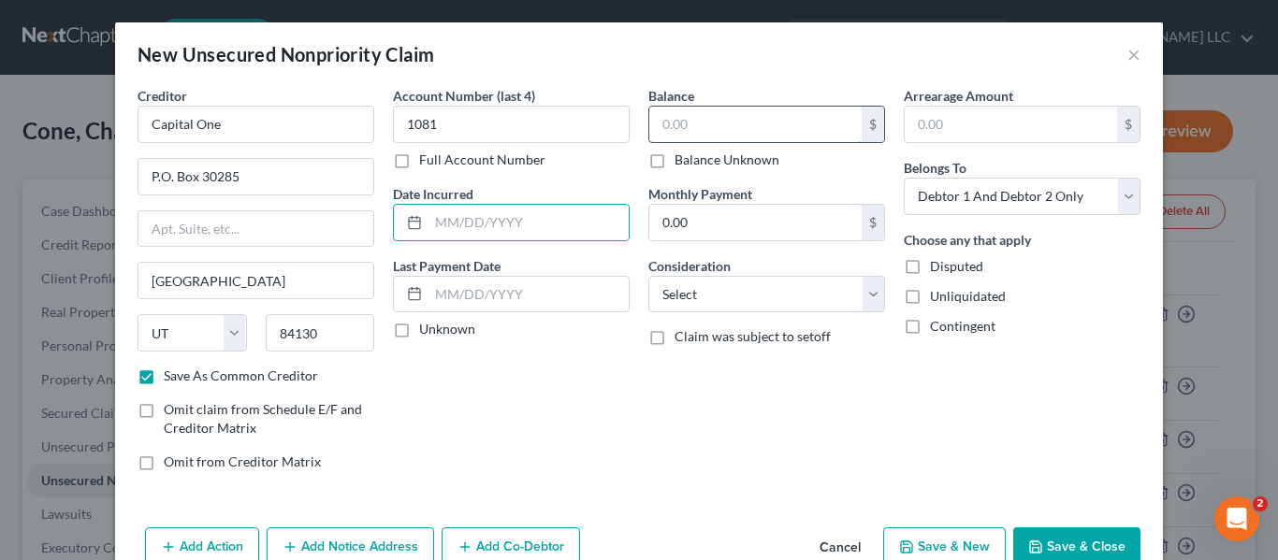
click at [695, 128] on input "text" at bounding box center [755, 125] width 212 height 36
type input "2,959.00"
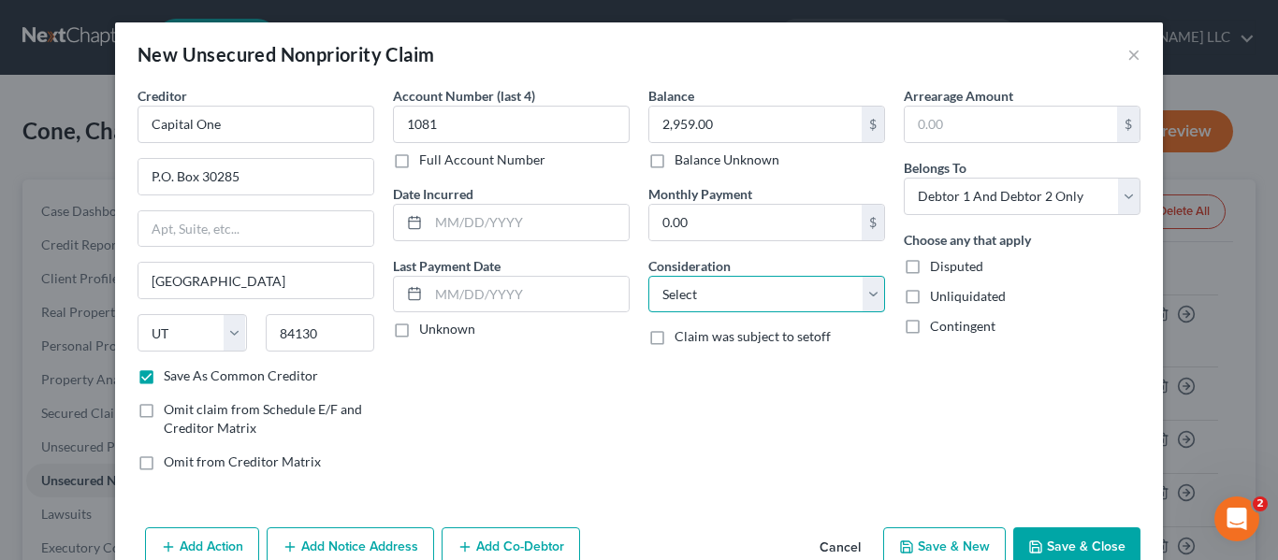
click at [872, 299] on select "Select Cable / Satellite Services Collection Agency Credit Card Debt Debt Couns…" at bounding box center [766, 294] width 237 height 37
select select "2"
click at [648, 276] on select "Select Cable / Satellite Services Collection Agency Credit Card Debt Debt Couns…" at bounding box center [766, 294] width 237 height 37
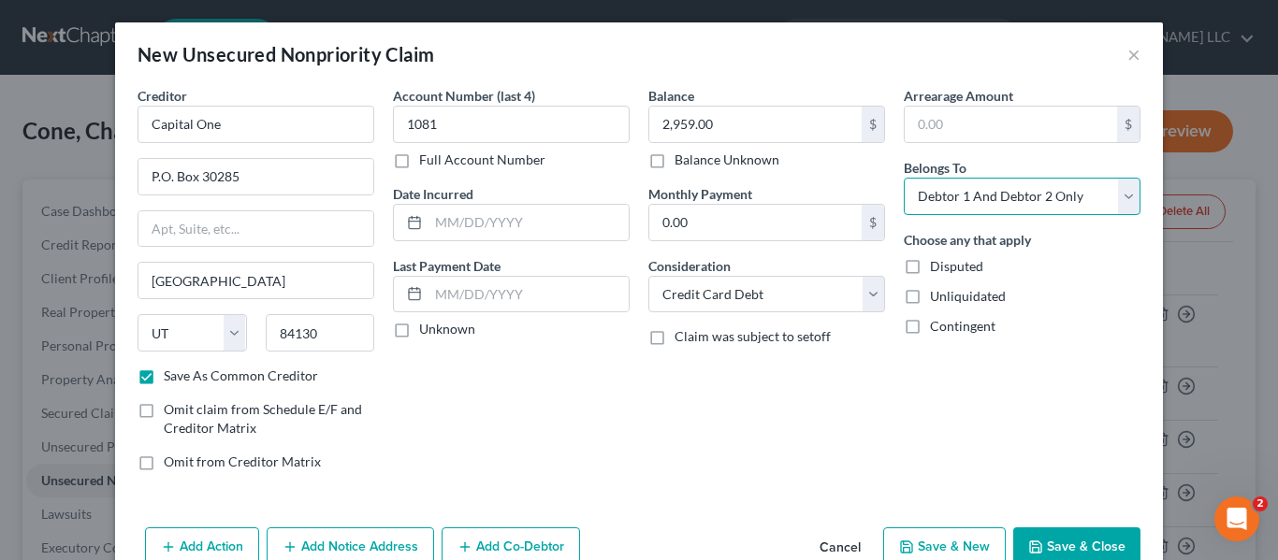
click at [1118, 201] on select "Select Debtor 1 Only Debtor 2 Only Debtor 1 And Debtor 2 Only At Least One Of T…" at bounding box center [1022, 196] width 237 height 37
select select "1"
click at [904, 178] on select "Select Debtor 1 Only Debtor 2 Only Debtor 1 And Debtor 2 Only At Least One Of T…" at bounding box center [1022, 196] width 237 height 37
click at [1059, 539] on button "Save & Close" at bounding box center [1076, 547] width 127 height 39
checkbox input "false"
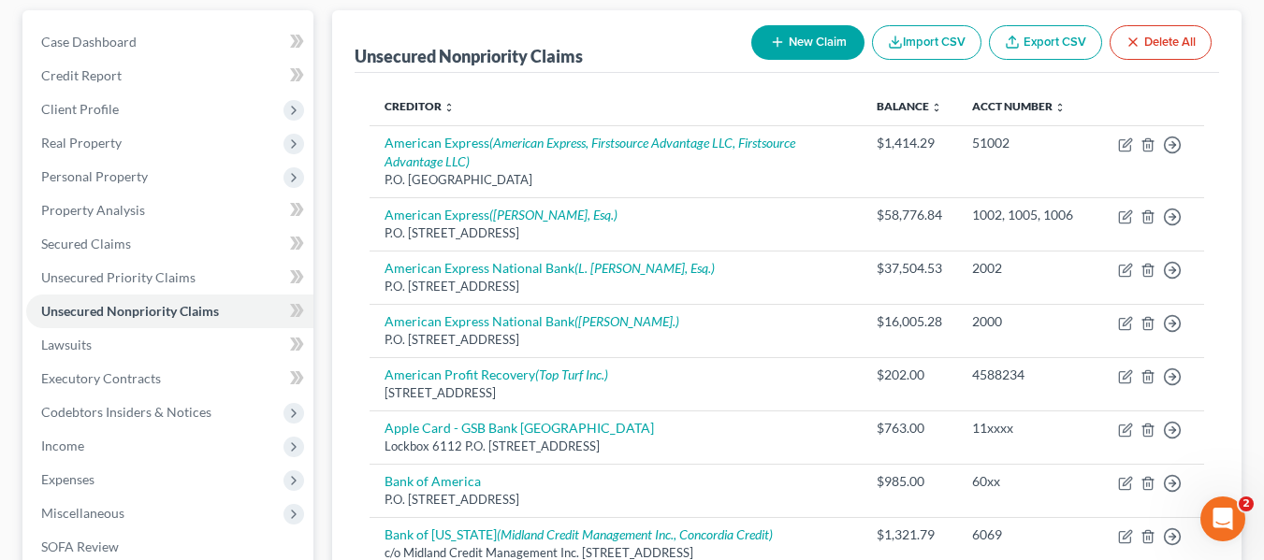
scroll to position [162, 0]
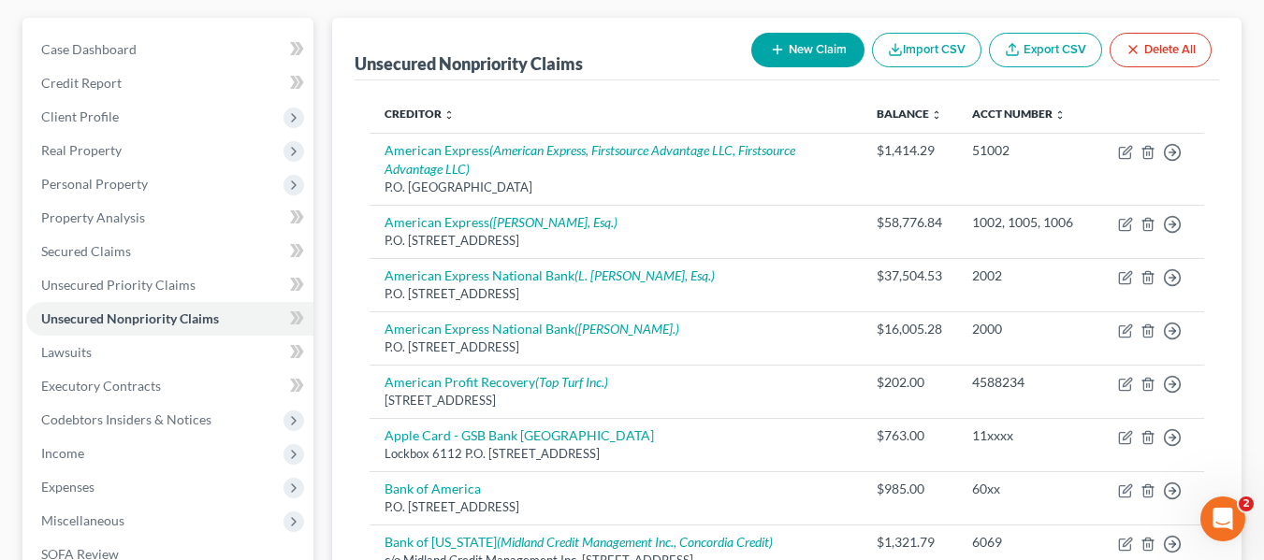
click at [838, 45] on button "New Claim" at bounding box center [807, 50] width 113 height 35
select select "2"
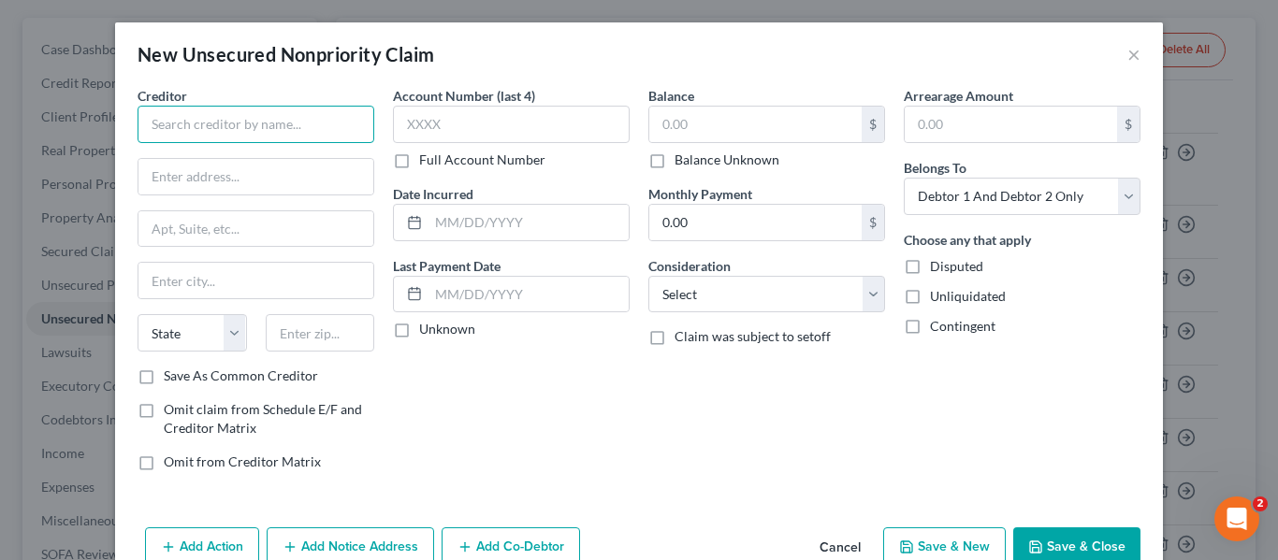
click at [345, 134] on input "text" at bounding box center [256, 124] width 237 height 37
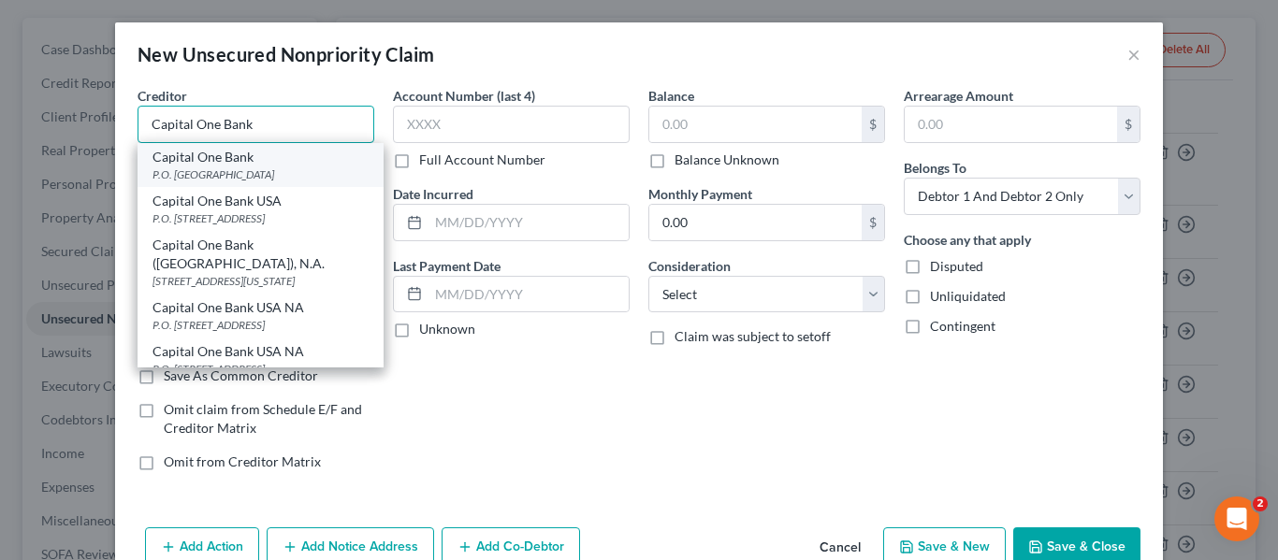
type input "Capital One Bank"
click at [296, 168] on div "P.O. [GEOGRAPHIC_DATA]" at bounding box center [260, 175] width 216 height 16
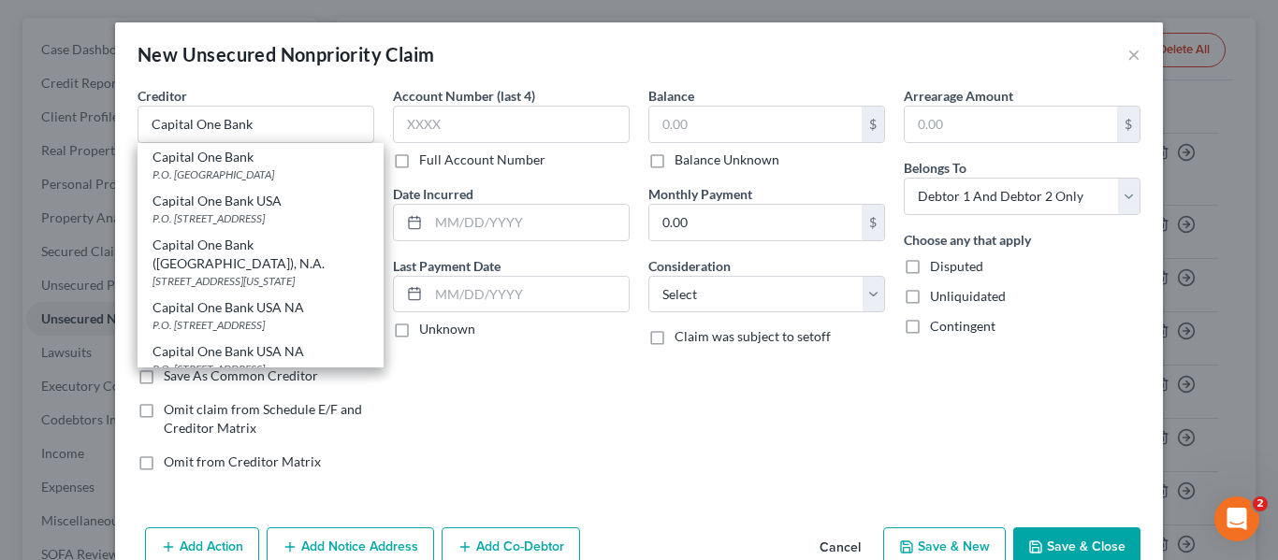
type input "P.O. Box 71083"
type input "Charlotte"
select select "28"
type input "28272"
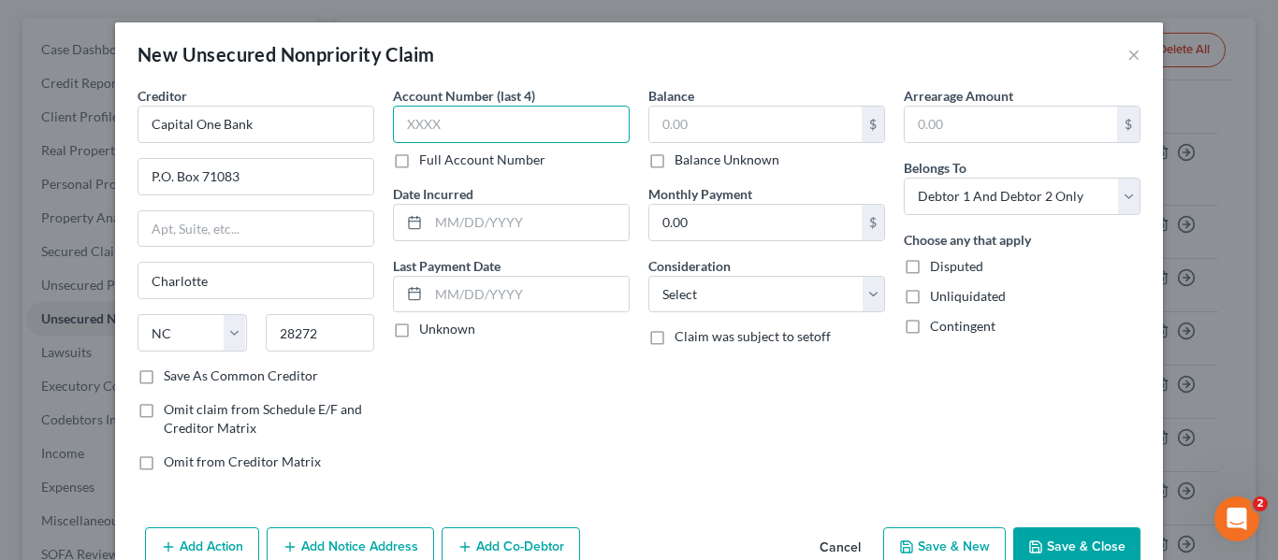
click at [442, 135] on input "text" at bounding box center [511, 124] width 237 height 37
type input "3079"
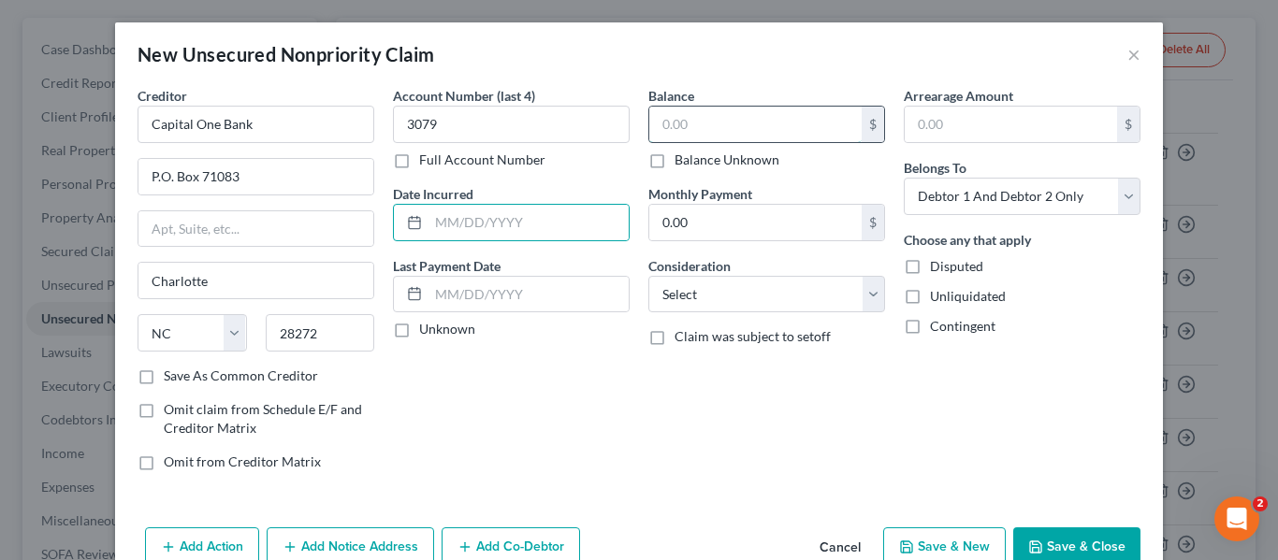
click at [687, 117] on input "text" at bounding box center [755, 125] width 212 height 36
type input "9,069.00"
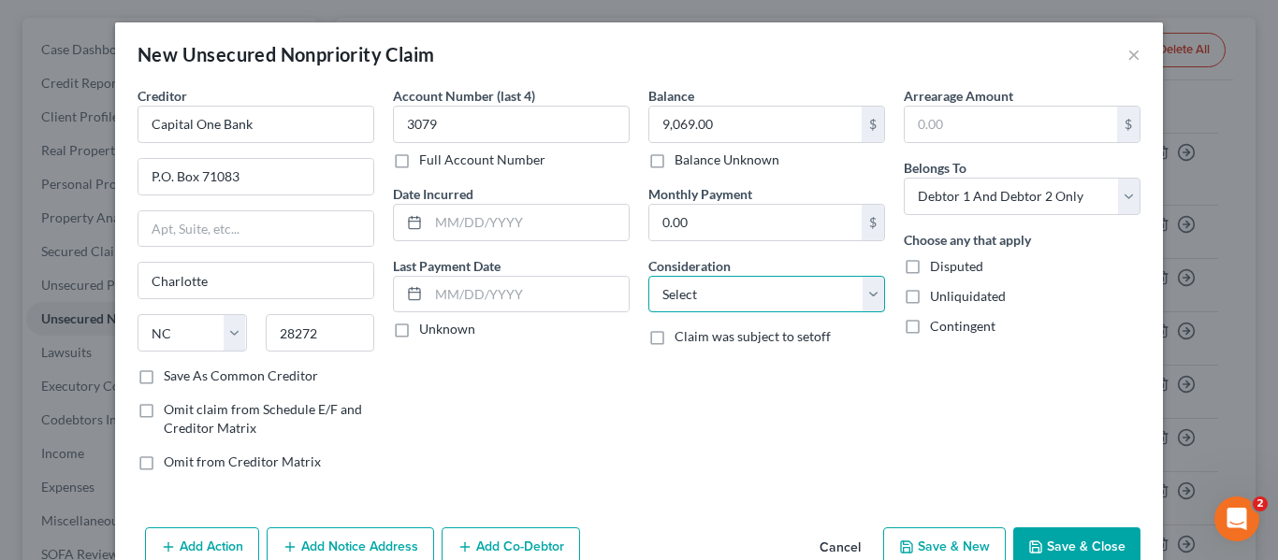
click at [866, 295] on select "Select Cable / Satellite Services Collection Agency Credit Card Debt Debt Couns…" at bounding box center [766, 294] width 237 height 37
select select "2"
click at [648, 276] on select "Select Cable / Satellite Services Collection Agency Credit Card Debt Debt Couns…" at bounding box center [766, 294] width 237 height 37
drag, startPoint x: 1119, startPoint y: 205, endPoint x: 773, endPoint y: 380, distance: 387.8
click at [773, 380] on div "Balance 9,069.00 $ Balance Unknown Balance Undetermined 9,069.00 $ Balance Unkn…" at bounding box center [766, 286] width 255 height 400
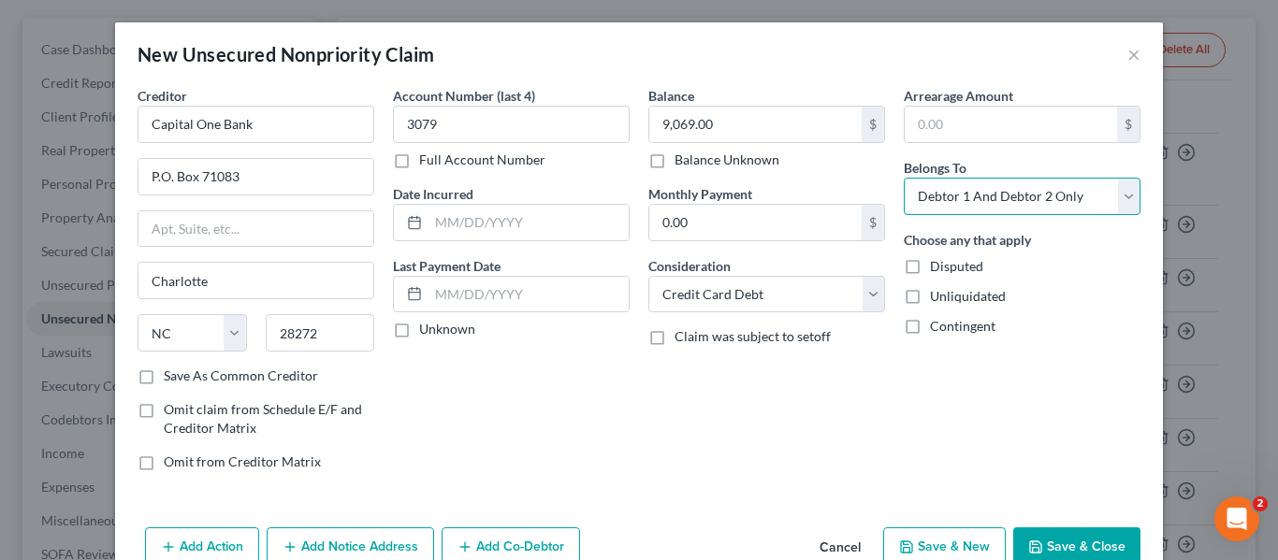
click at [1121, 196] on select "Select Debtor 1 Only Debtor 2 Only Debtor 1 And Debtor 2 Only At Least One Of T…" at bounding box center [1022, 196] width 237 height 37
select select "1"
click at [904, 178] on select "Select Debtor 1 Only Debtor 2 Only Debtor 1 And Debtor 2 Only At Least One Of T…" at bounding box center [1022, 196] width 237 height 37
click at [164, 375] on label "Save As Common Creditor" at bounding box center [241, 376] width 154 height 19
click at [171, 375] on input "Save As Common Creditor" at bounding box center [177, 373] width 12 height 12
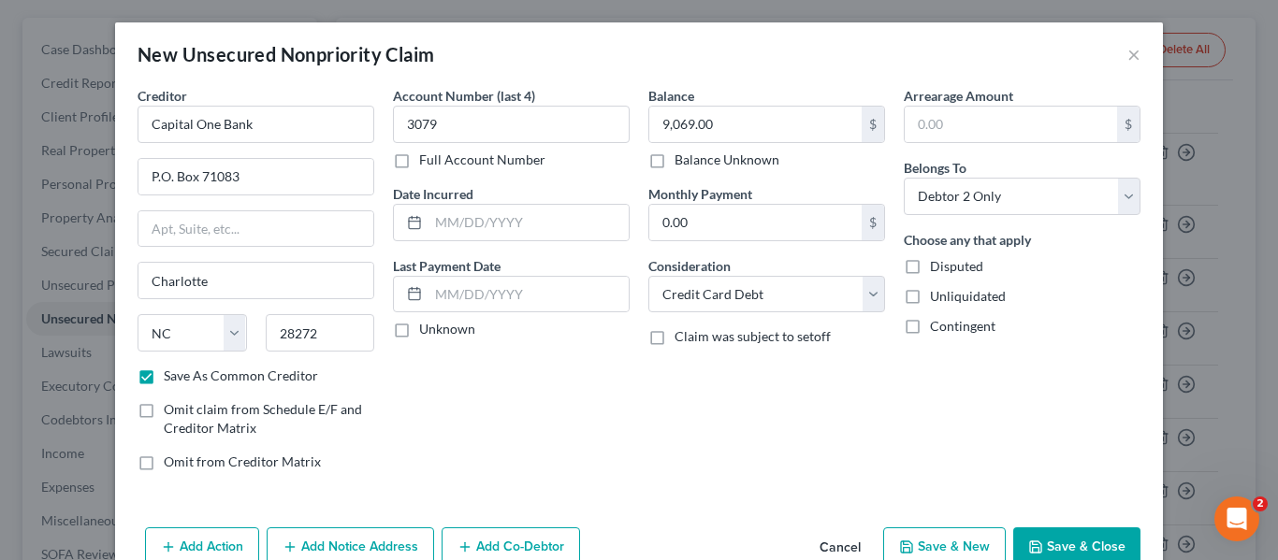
click at [1044, 543] on button "Save & Close" at bounding box center [1076, 547] width 127 height 39
checkbox input "false"
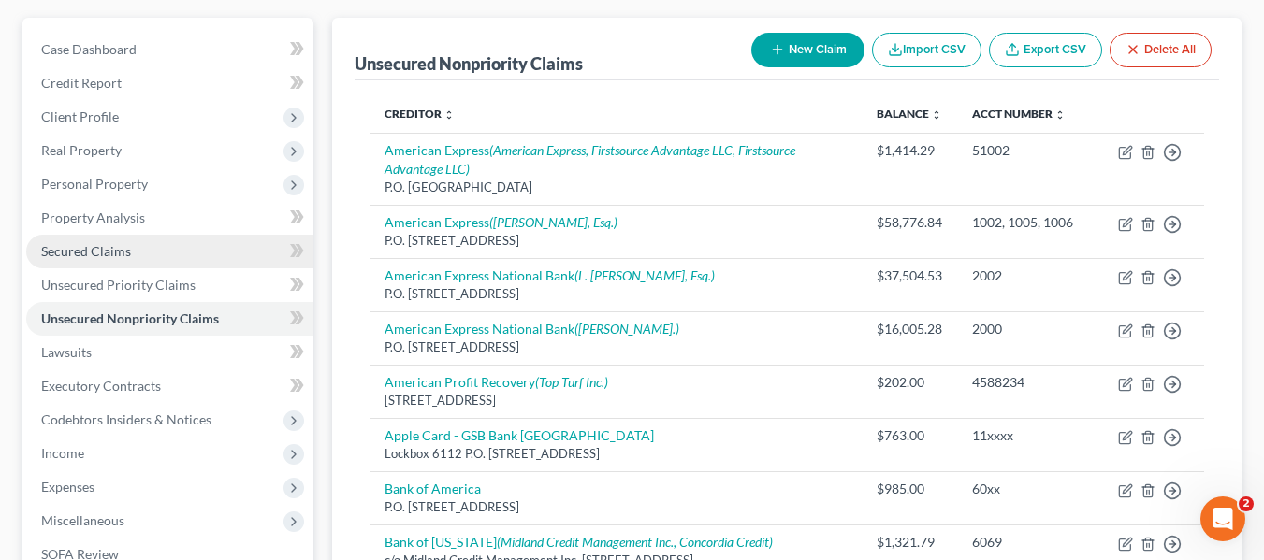
click at [133, 256] on link "Secured Claims" at bounding box center [169, 252] width 287 height 34
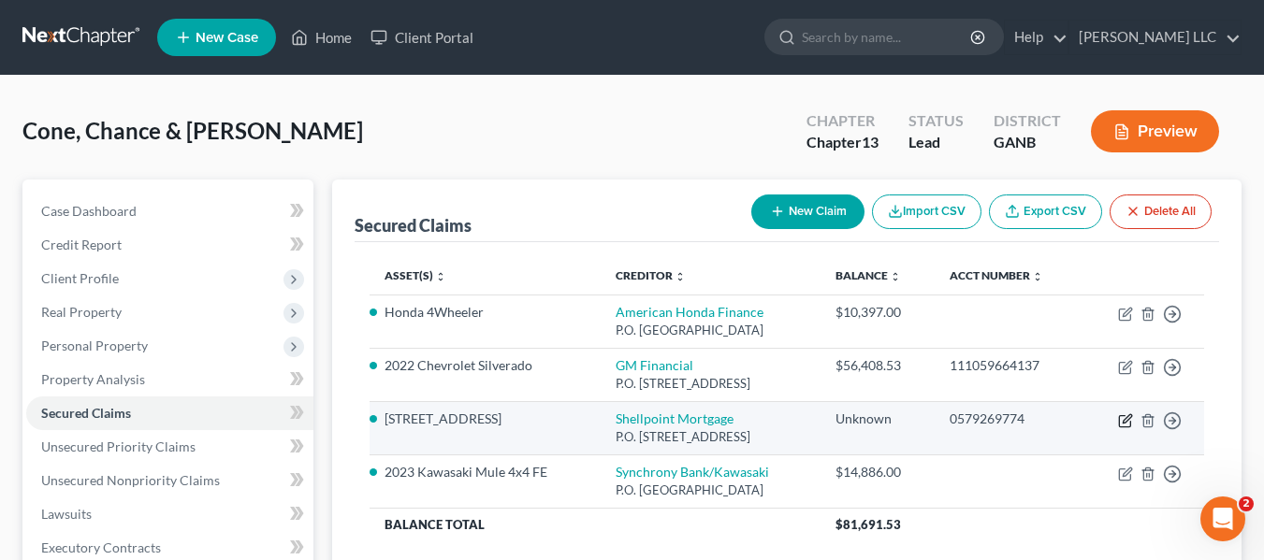
click at [1123, 420] on icon "button" at bounding box center [1127, 418] width 8 height 8
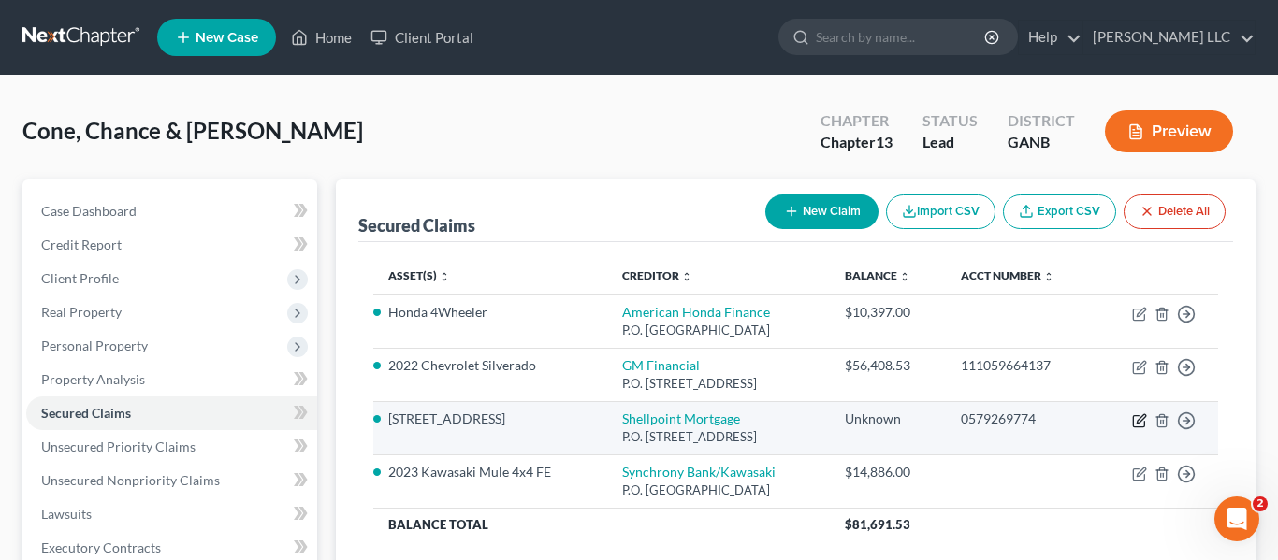
select select "42"
select select "12"
select select "2"
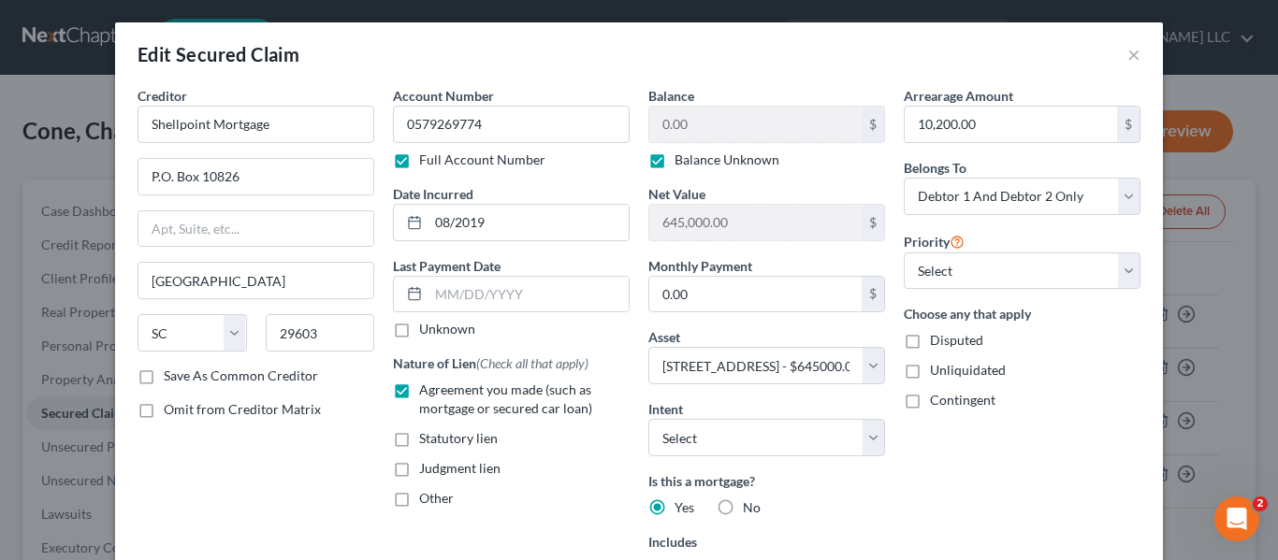
click at [674, 165] on label "Balance Unknown" at bounding box center [726, 160] width 105 height 19
click at [682, 163] on input "Balance Unknown" at bounding box center [688, 157] width 12 height 12
checkbox input "false"
click at [704, 129] on input "0.00" at bounding box center [755, 125] width 212 height 36
type input "312,644.00"
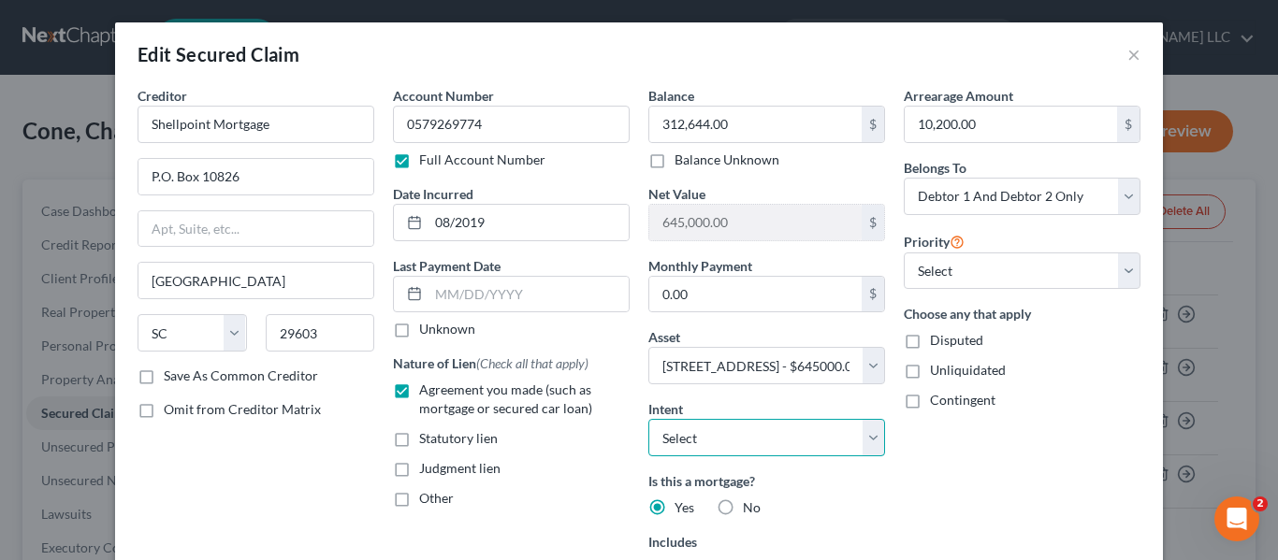
click at [872, 442] on select "Select Surrender Redeem Reaffirm Avoid Other" at bounding box center [766, 437] width 237 height 37
select select "4"
click at [648, 419] on select "Select Surrender Redeem Reaffirm Avoid Other" at bounding box center [766, 437] width 237 height 37
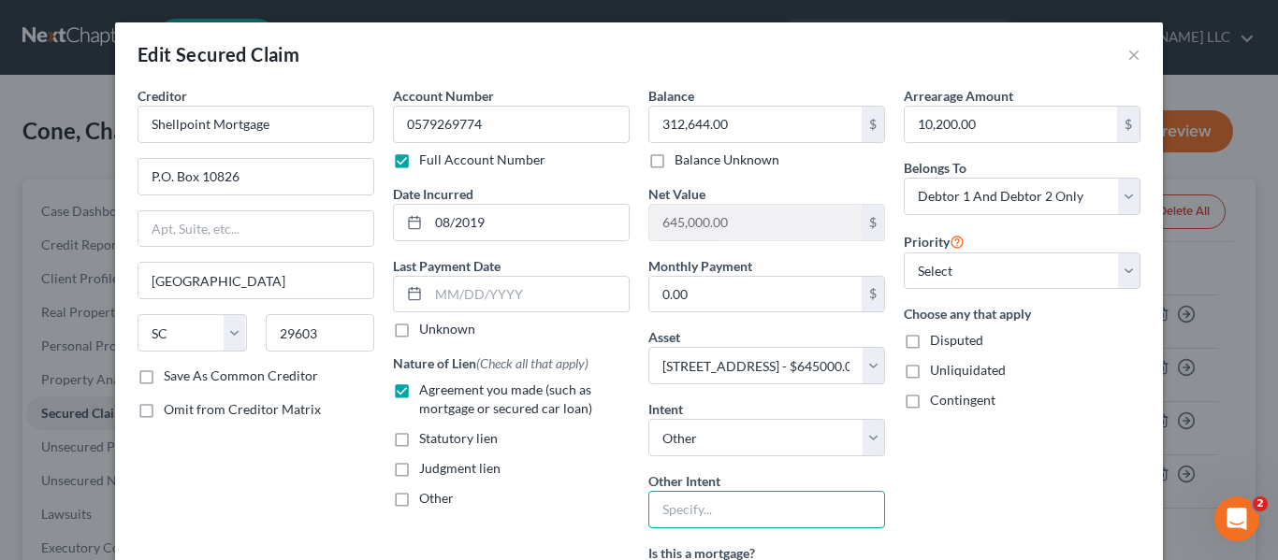
click at [845, 501] on input "text" at bounding box center [766, 509] width 237 height 37
type input "Pay According to Terms of Note"
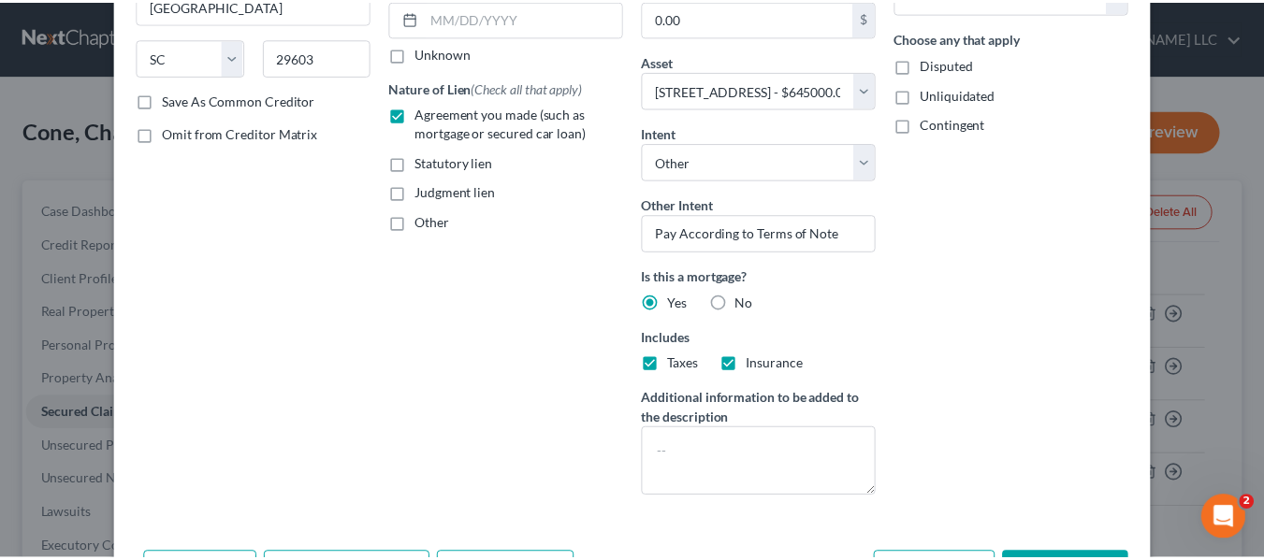
scroll to position [399, 0]
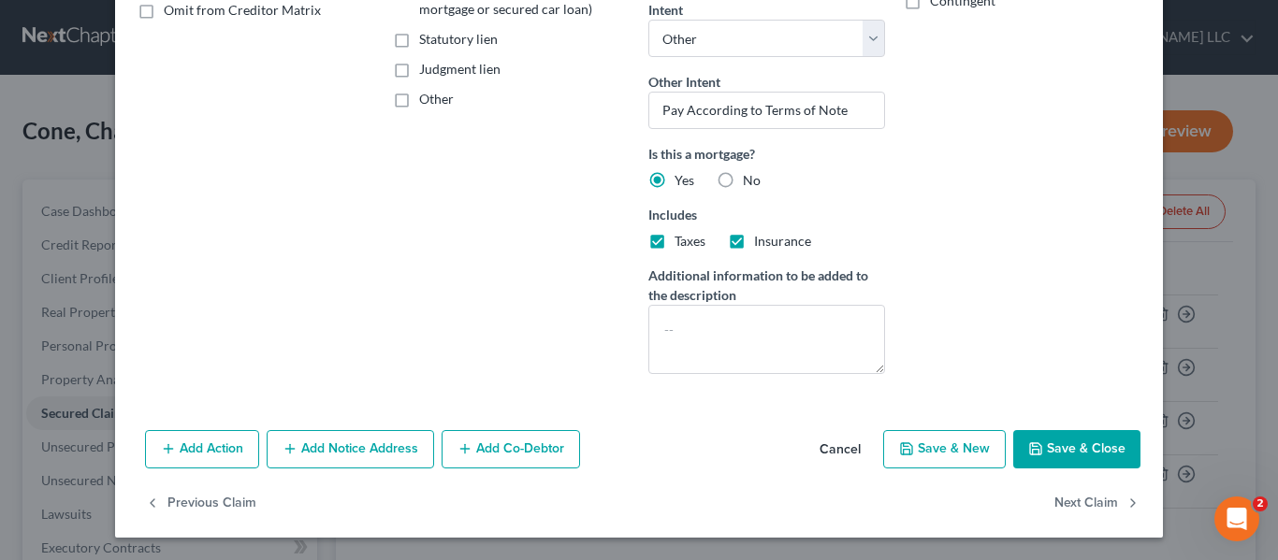
click at [1098, 450] on button "Save & Close" at bounding box center [1076, 449] width 127 height 39
select select
